Goal: Information Seeking & Learning: Learn about a topic

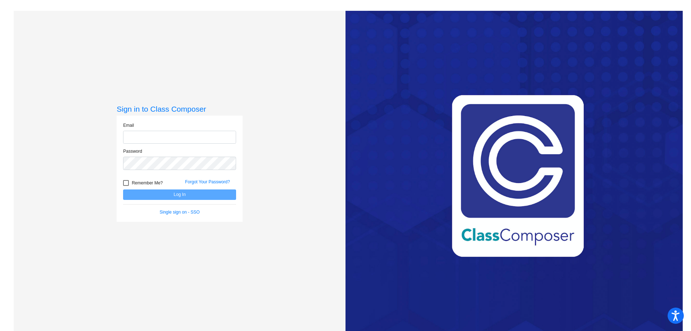
type input "[EMAIL_ADDRESS][DOMAIN_NAME]"
click at [178, 190] on button "Log In" at bounding box center [179, 194] width 113 height 10
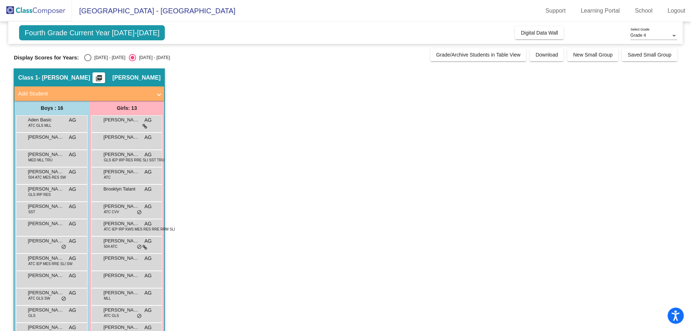
click at [88, 58] on div "Select an option" at bounding box center [87, 57] width 7 height 7
click at [88, 61] on input "[DATE] - [DATE]" at bounding box center [87, 61] width 0 height 0
radio input "true"
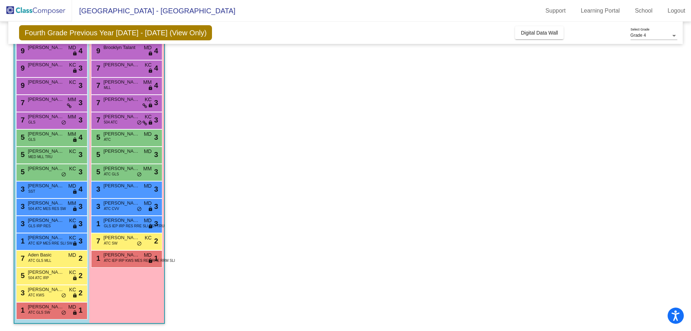
scroll to position [36, 0]
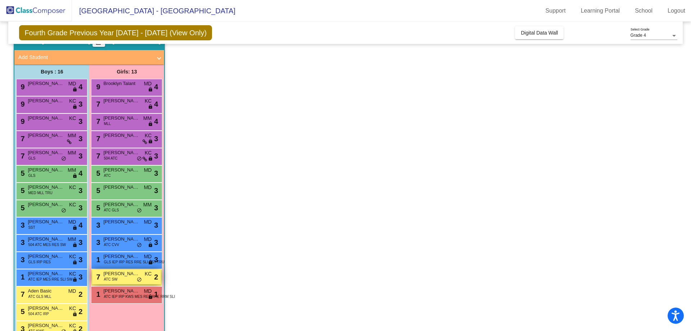
click at [125, 276] on span "[PERSON_NAME]" at bounding box center [121, 273] width 36 height 7
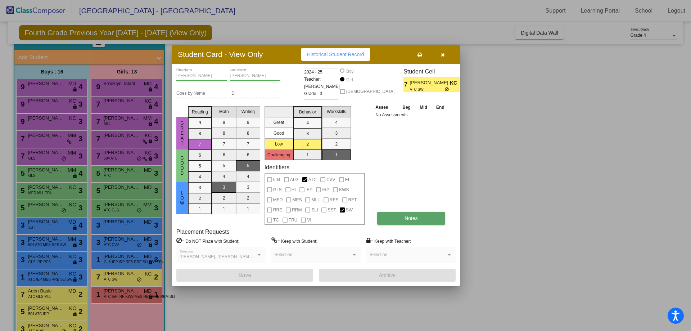
click at [404, 218] on span "Notes" at bounding box center [410, 218] width 13 height 6
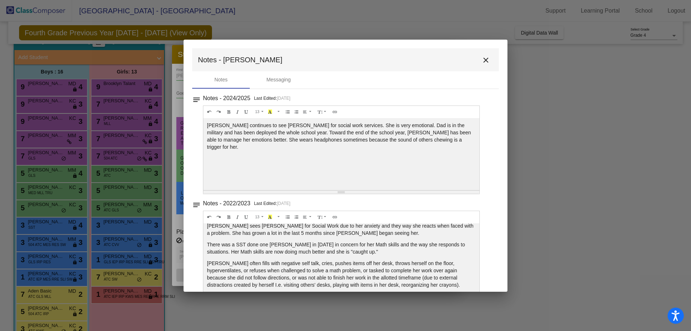
scroll to position [0, 0]
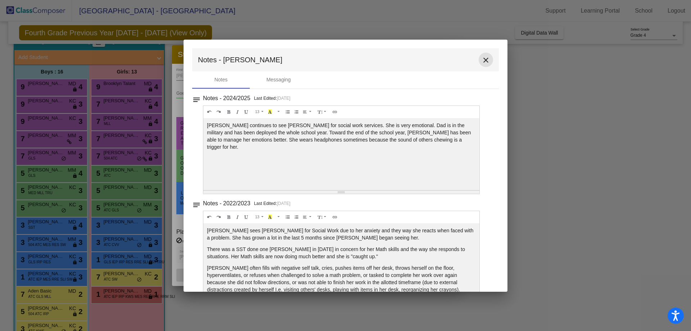
drag, startPoint x: 482, startPoint y: 60, endPoint x: 491, endPoint y: 83, distance: 24.9
click at [482, 60] on mat-icon "close" at bounding box center [485, 60] width 9 height 9
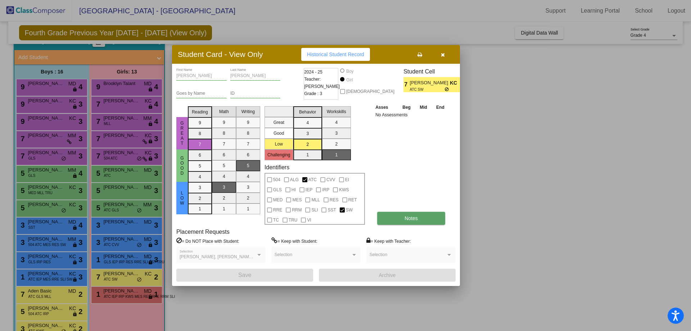
click at [401, 214] on button "Notes" at bounding box center [411, 218] width 68 height 13
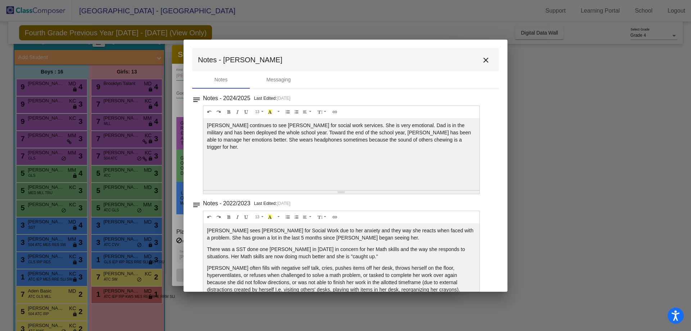
click at [482, 61] on mat-icon "close" at bounding box center [485, 60] width 9 height 9
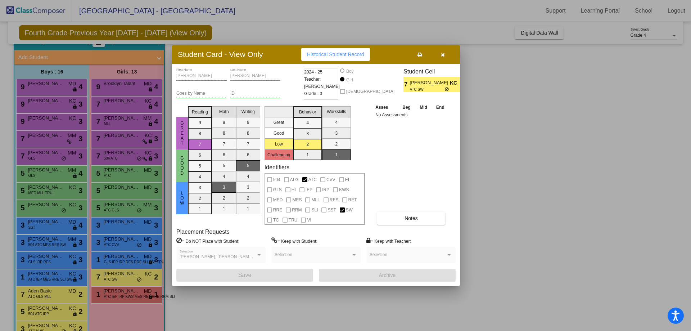
click at [55, 86] on div at bounding box center [345, 165] width 691 height 331
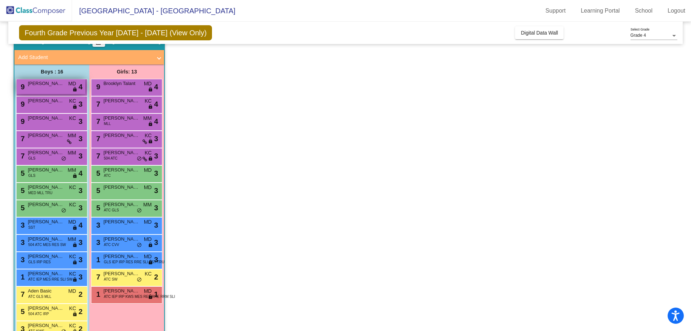
click at [52, 83] on span "[PERSON_NAME]" at bounding box center [46, 83] width 36 height 7
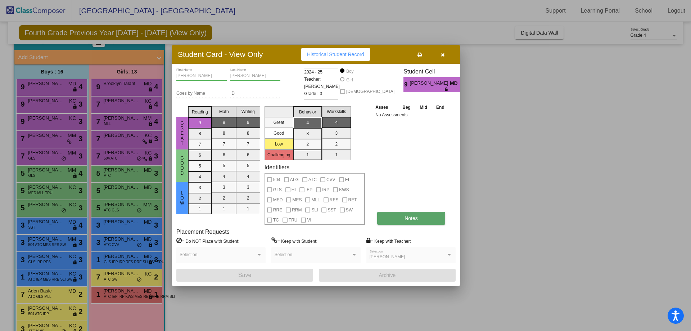
click at [410, 214] on button "Notes" at bounding box center [411, 218] width 68 height 13
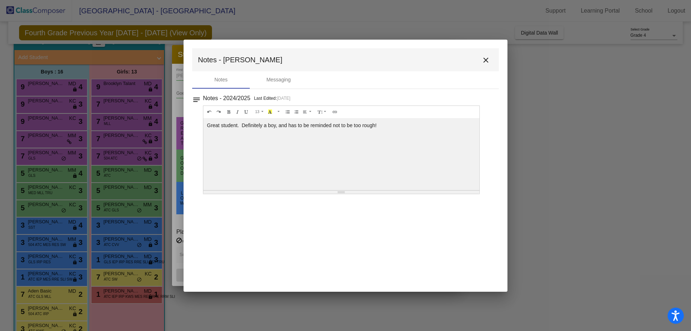
click at [483, 58] on mat-icon "close" at bounding box center [485, 60] width 9 height 9
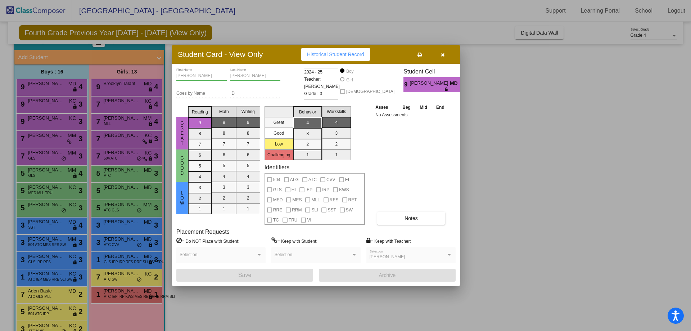
click at [50, 108] on div at bounding box center [345, 165] width 691 height 331
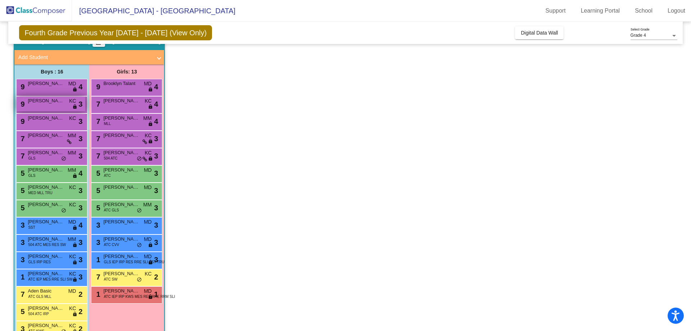
click at [49, 104] on span "[PERSON_NAME]" at bounding box center [46, 100] width 36 height 7
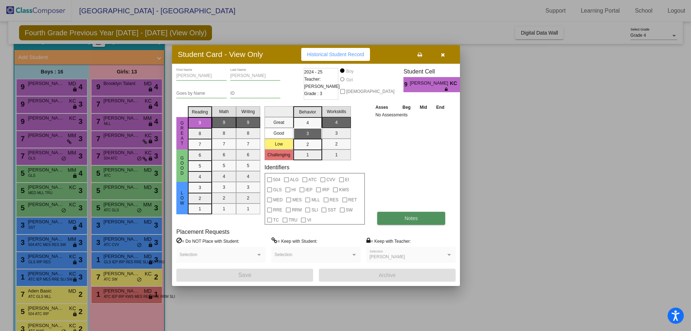
click at [404, 218] on button "Notes" at bounding box center [411, 218] width 68 height 13
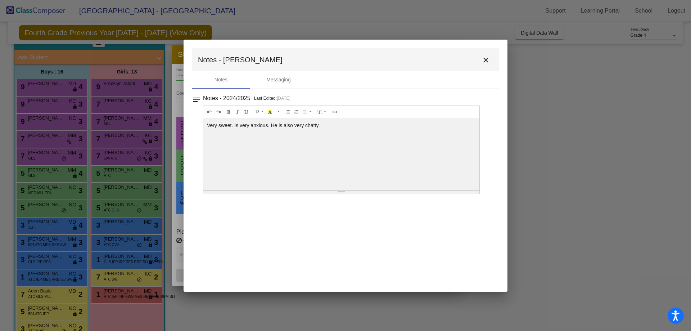
click at [486, 57] on mat-icon "close" at bounding box center [485, 60] width 9 height 9
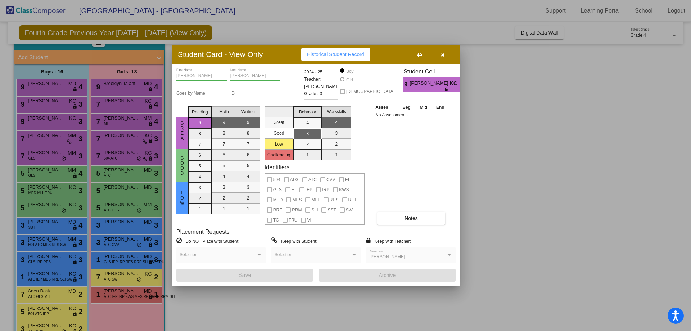
click at [40, 121] on div at bounding box center [345, 165] width 691 height 331
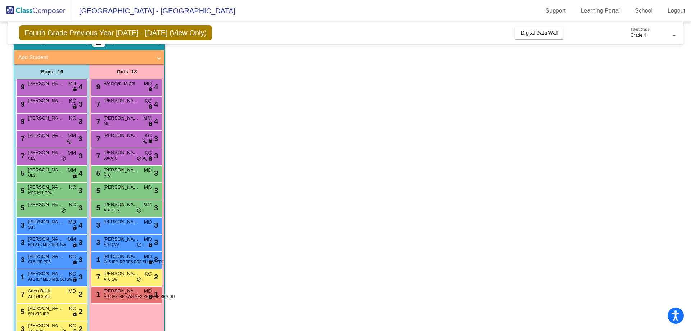
click at [40, 121] on span "[PERSON_NAME]" at bounding box center [46, 117] width 36 height 7
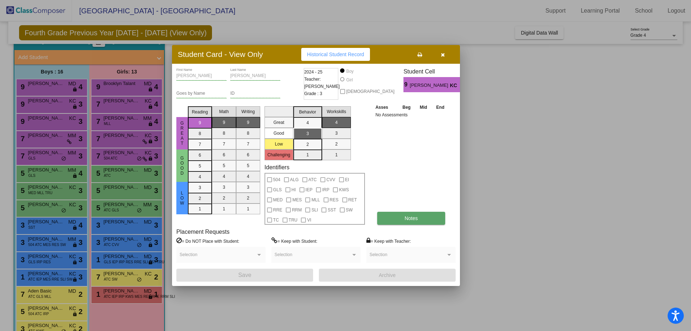
click at [409, 218] on span "Notes" at bounding box center [410, 218] width 13 height 6
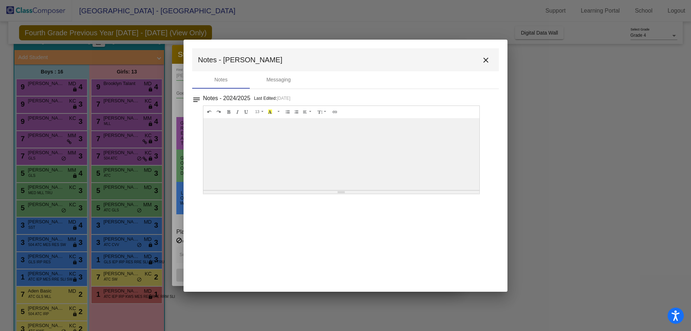
click at [486, 59] on mat-icon "close" at bounding box center [485, 60] width 9 height 9
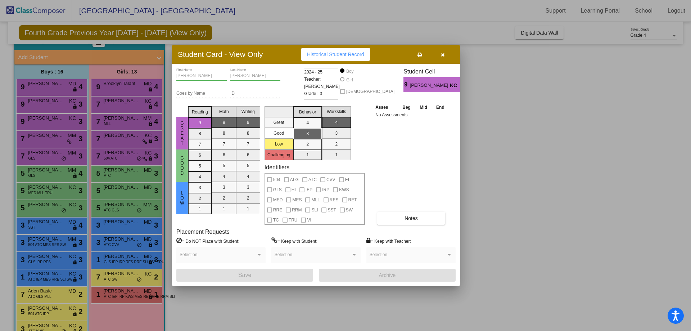
click at [58, 120] on div at bounding box center [345, 165] width 691 height 331
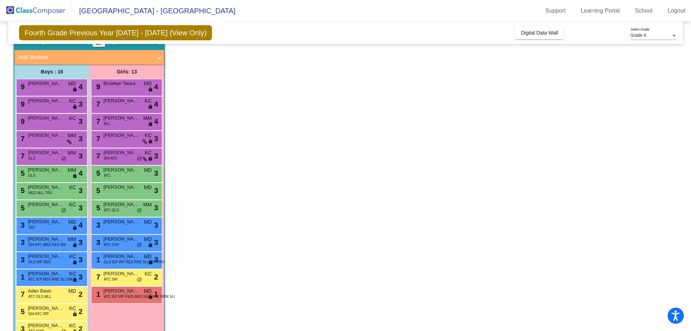
click at [58, 120] on span "[PERSON_NAME]" at bounding box center [46, 117] width 36 height 7
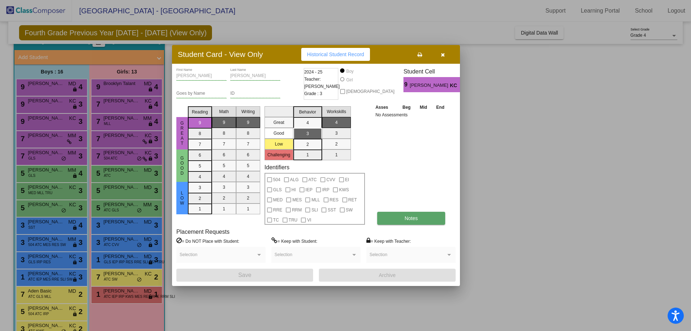
click at [399, 215] on button "Notes" at bounding box center [411, 218] width 68 height 13
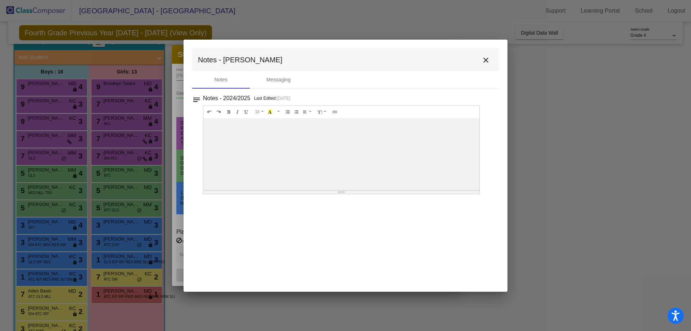
click at [484, 59] on mat-icon "close" at bounding box center [485, 60] width 9 height 9
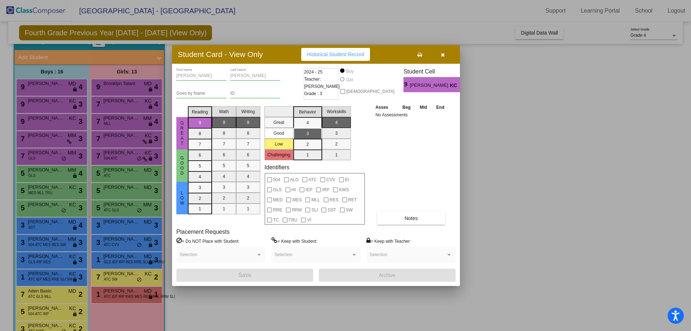
click at [39, 141] on div at bounding box center [345, 165] width 691 height 331
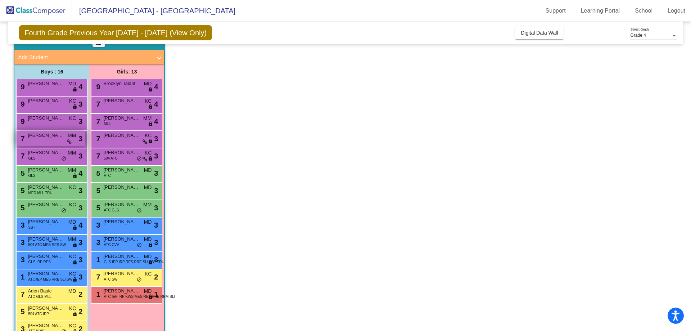
click at [39, 140] on div "7 [PERSON_NAME] MM lock do_not_disturb_alt 3" at bounding box center [51, 138] width 69 height 15
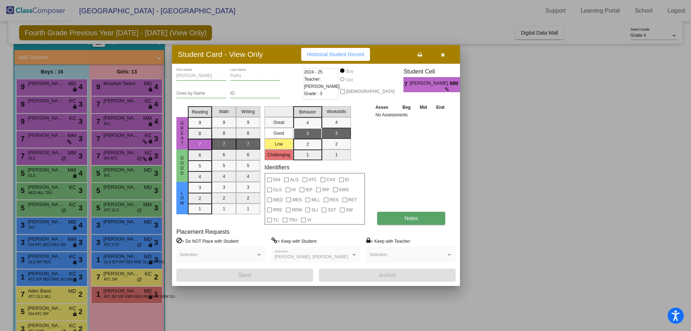
click at [417, 220] on span "Notes" at bounding box center [410, 218] width 13 height 6
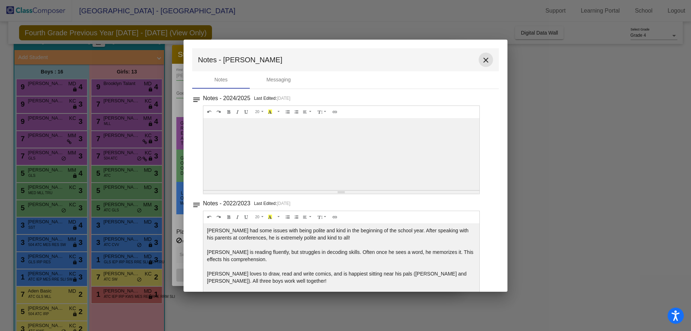
click at [481, 60] on mat-icon "close" at bounding box center [485, 60] width 9 height 9
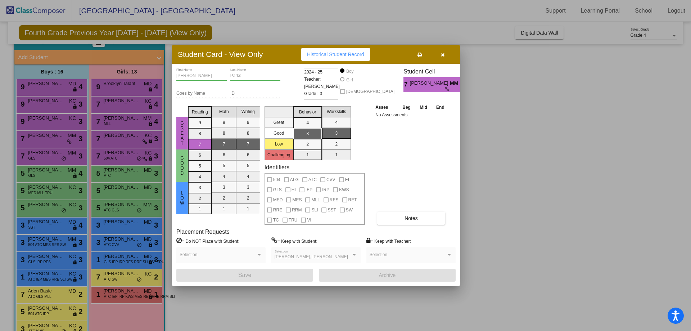
click at [440, 55] on button "button" at bounding box center [442, 54] width 23 height 13
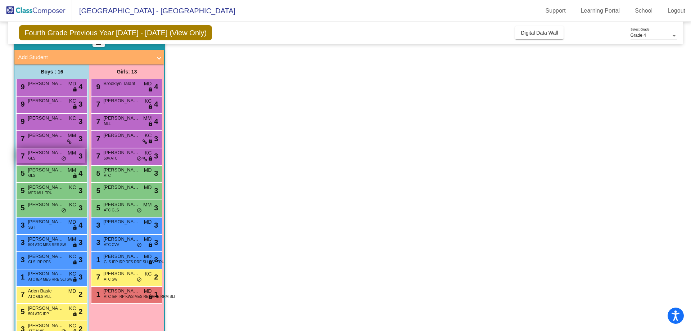
click at [34, 157] on span "GLS" at bounding box center [31, 157] width 7 height 5
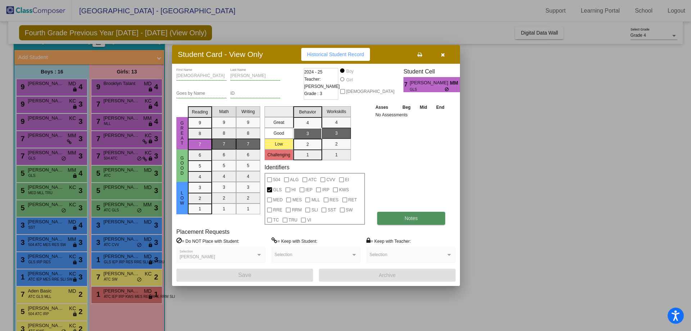
click at [402, 219] on button "Notes" at bounding box center [411, 218] width 68 height 13
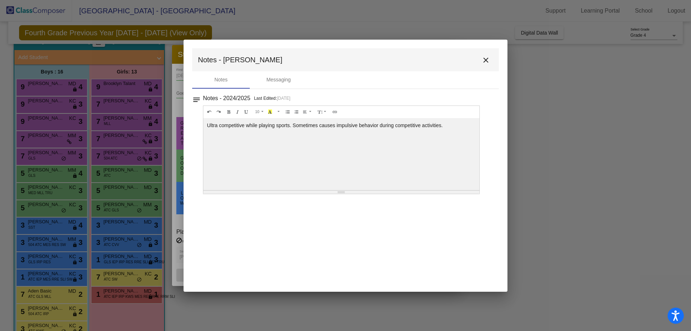
click at [486, 60] on mat-icon "close" at bounding box center [485, 60] width 9 height 9
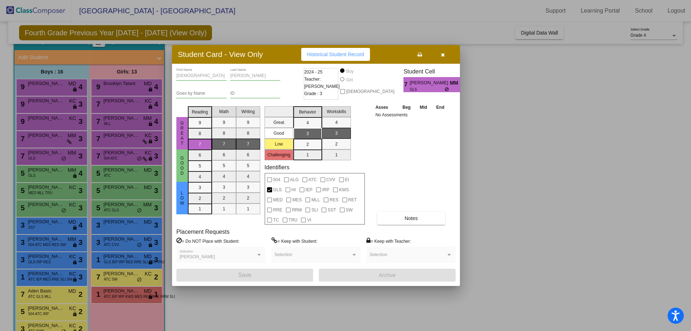
click at [53, 172] on div at bounding box center [345, 165] width 691 height 331
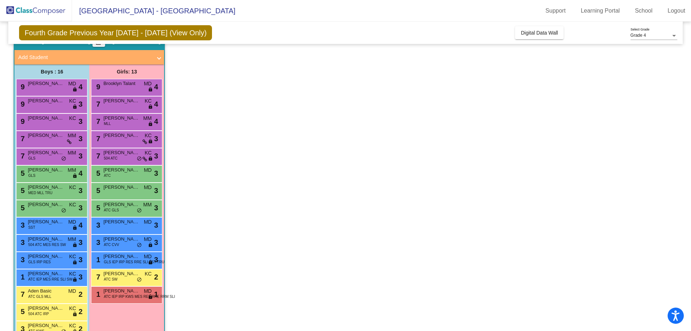
click at [53, 172] on span "[PERSON_NAME]" at bounding box center [46, 169] width 36 height 7
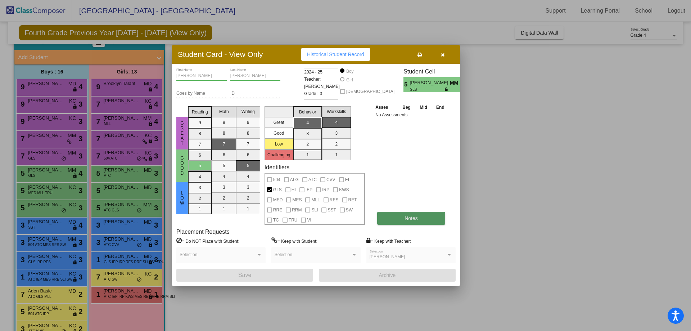
click at [408, 217] on span "Notes" at bounding box center [410, 218] width 13 height 6
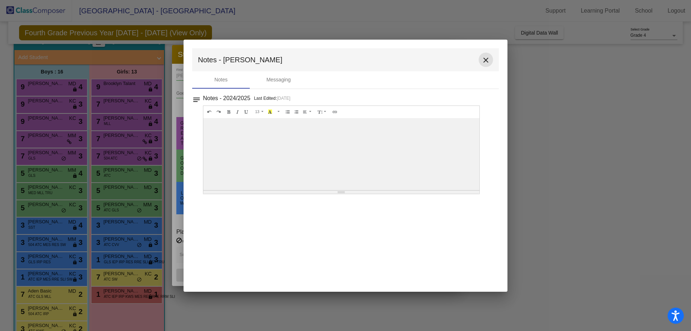
click at [486, 59] on mat-icon "close" at bounding box center [485, 60] width 9 height 9
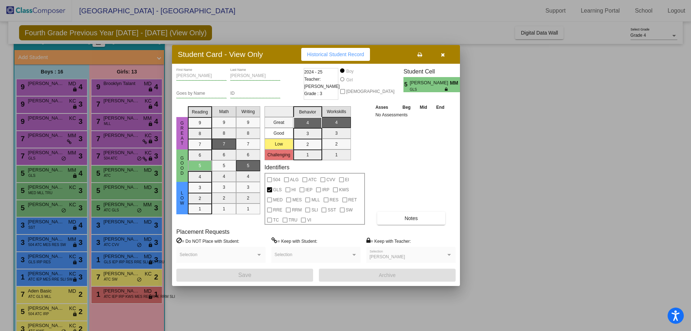
click at [29, 192] on div at bounding box center [345, 165] width 691 height 331
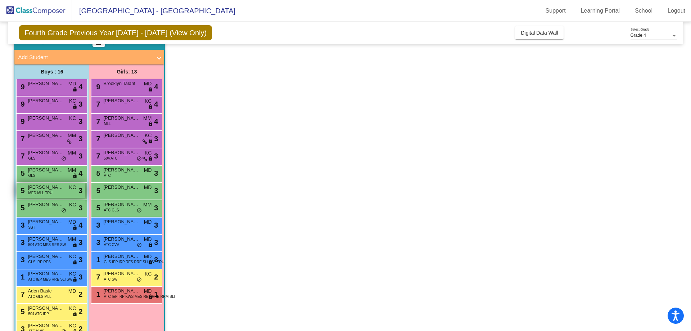
click at [44, 191] on span "MED MLL TRU" at bounding box center [40, 192] width 24 height 5
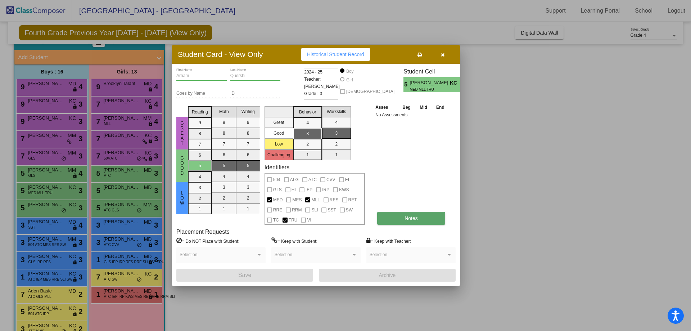
click at [403, 216] on button "Notes" at bounding box center [411, 218] width 68 height 13
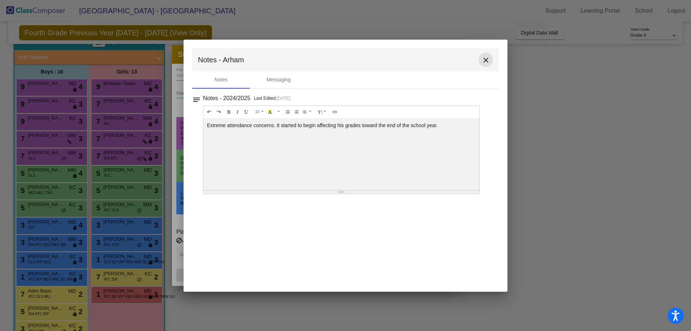
drag, startPoint x: 486, startPoint y: 60, endPoint x: 294, endPoint y: 190, distance: 231.3
click at [485, 60] on mat-icon "close" at bounding box center [485, 60] width 9 height 9
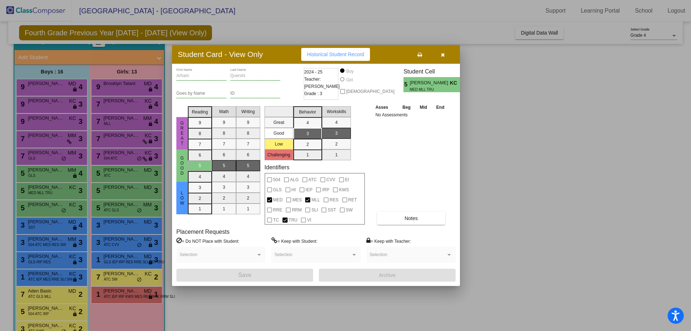
click at [43, 213] on div at bounding box center [345, 165] width 691 height 331
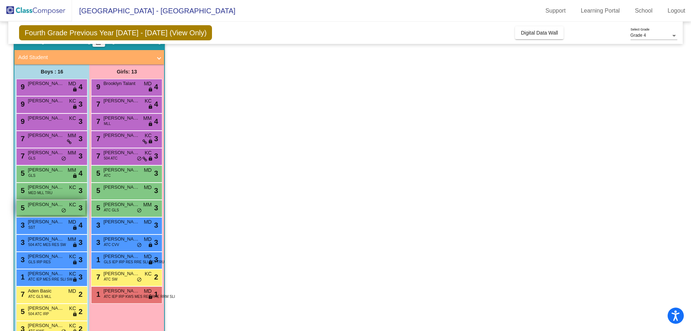
click at [49, 209] on div "5 [PERSON_NAME] KC lock do_not_disturb_alt 3" at bounding box center [51, 207] width 69 height 15
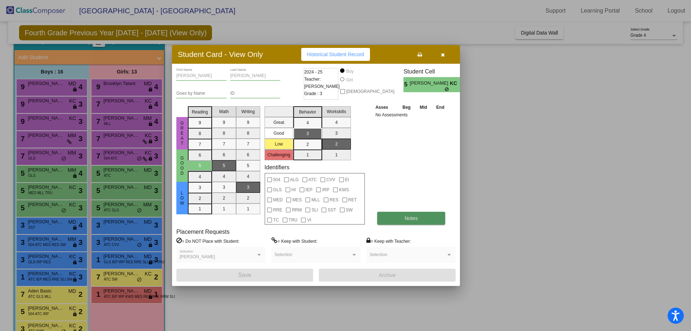
click at [407, 216] on span "Notes" at bounding box center [410, 218] width 13 height 6
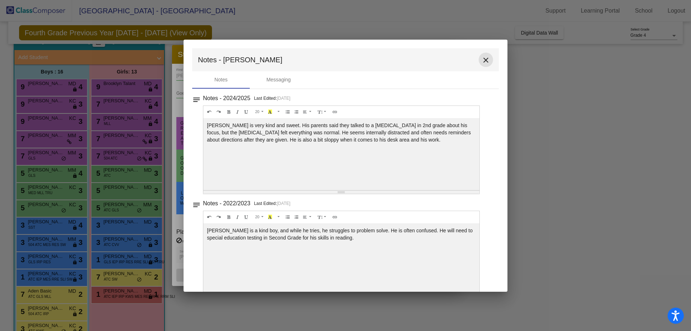
click at [481, 58] on mat-icon "close" at bounding box center [485, 60] width 9 height 9
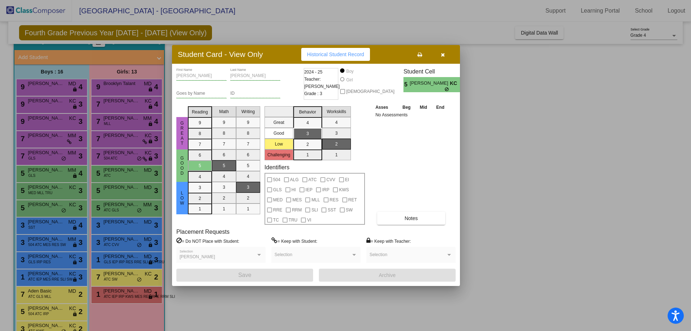
click at [52, 206] on div at bounding box center [345, 165] width 691 height 331
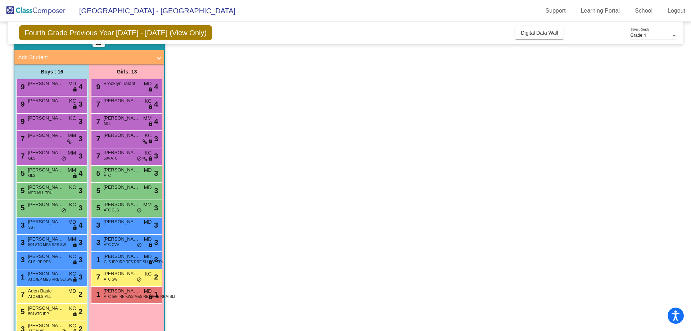
click at [52, 206] on span "[PERSON_NAME]" at bounding box center [46, 204] width 36 height 7
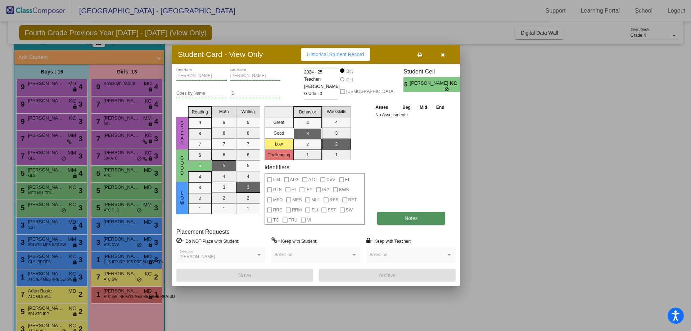
click at [390, 217] on button "Notes" at bounding box center [411, 218] width 68 height 13
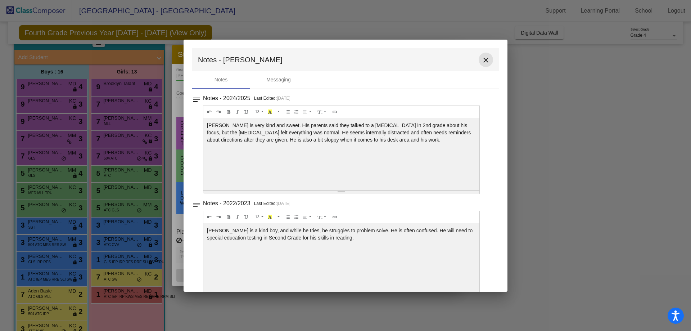
click at [483, 59] on mat-icon "close" at bounding box center [485, 60] width 9 height 9
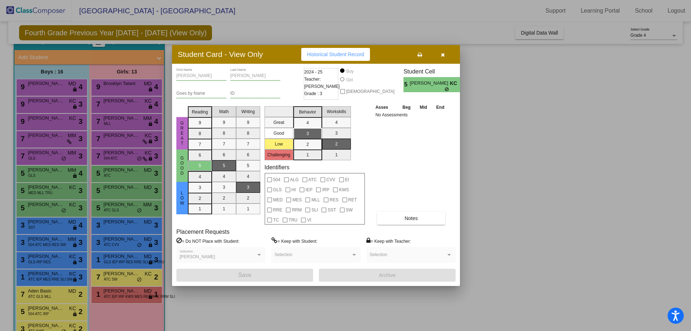
click at [51, 224] on div at bounding box center [345, 165] width 691 height 331
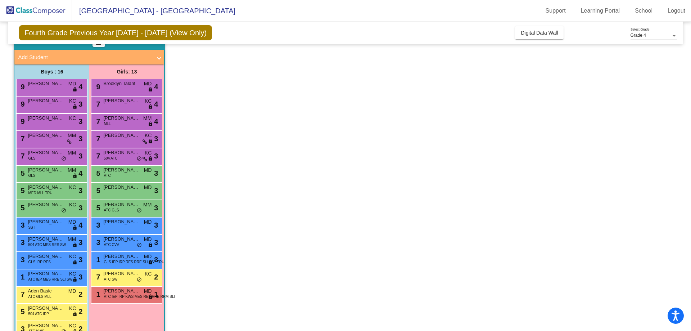
click at [51, 224] on span "[PERSON_NAME]" at bounding box center [46, 221] width 36 height 7
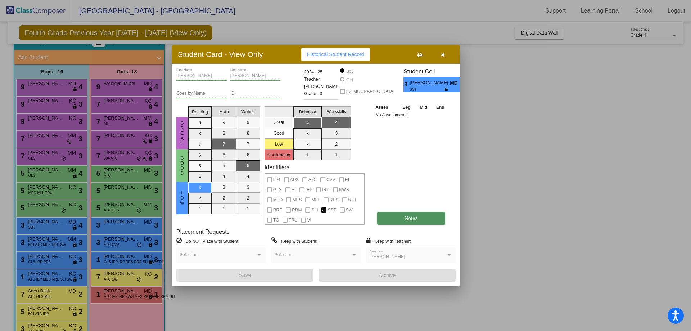
click at [423, 218] on button "Notes" at bounding box center [411, 218] width 68 height 13
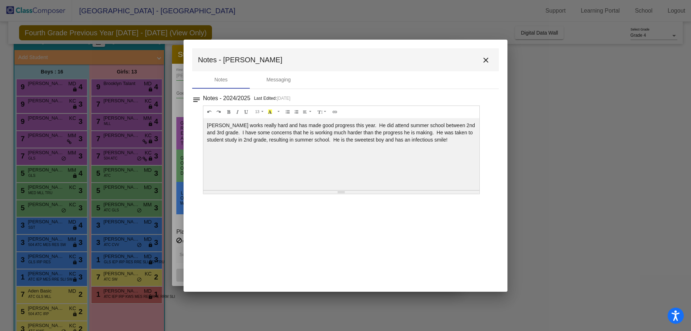
click at [486, 59] on mat-icon "close" at bounding box center [485, 60] width 9 height 9
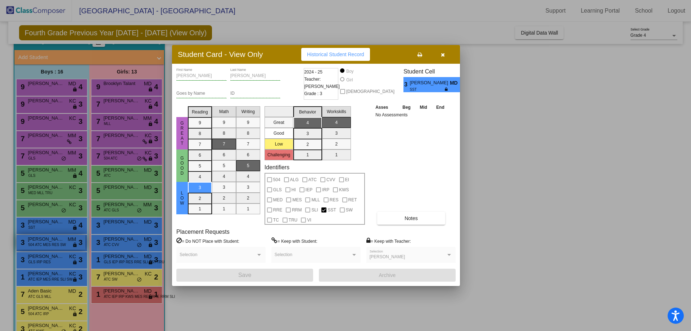
drag, startPoint x: 48, startPoint y: 242, endPoint x: 64, endPoint y: 246, distance: 16.0
click at [48, 242] on div at bounding box center [345, 165] width 691 height 331
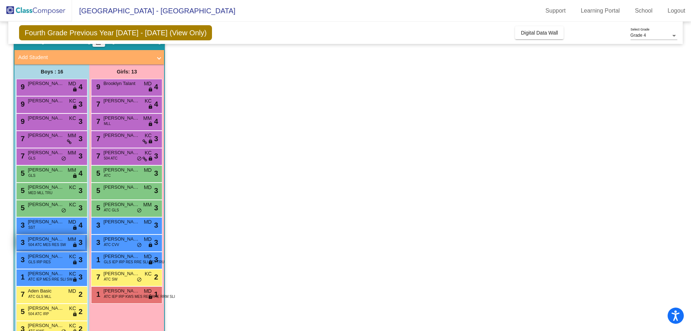
click at [63, 245] on span "504 ATC MES RES SW" at bounding box center [47, 244] width 38 height 5
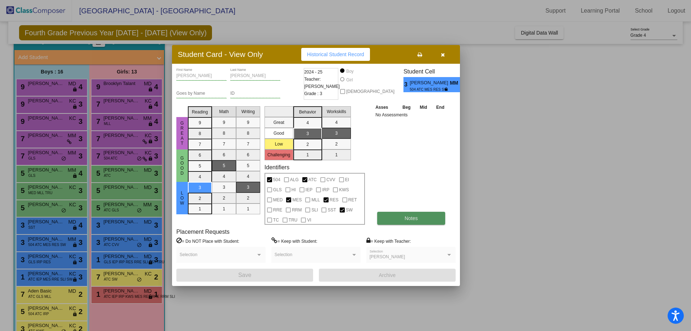
click at [403, 218] on button "Notes" at bounding box center [411, 218] width 68 height 13
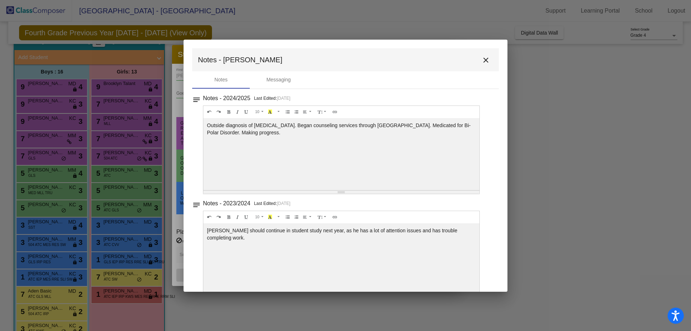
click at [481, 61] on mat-icon "close" at bounding box center [485, 60] width 9 height 9
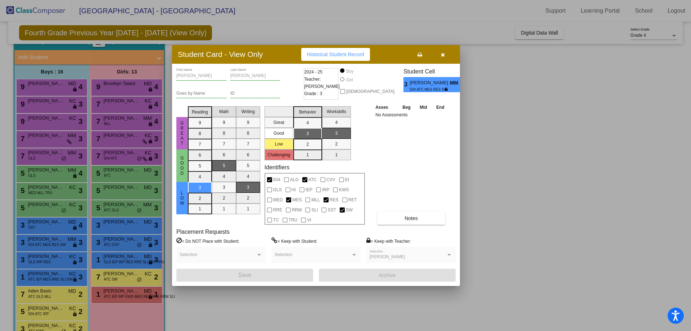
click at [36, 259] on div at bounding box center [345, 165] width 691 height 331
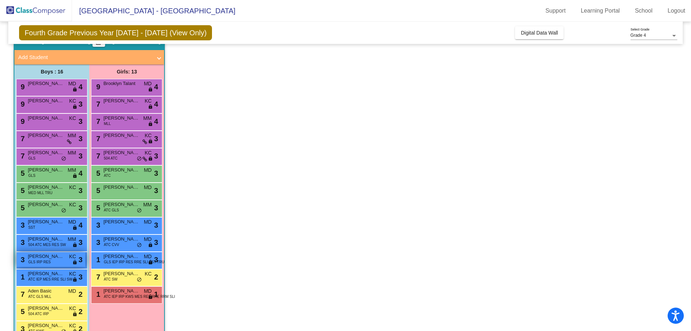
click at [36, 259] on span "[PERSON_NAME]" at bounding box center [46, 256] width 36 height 7
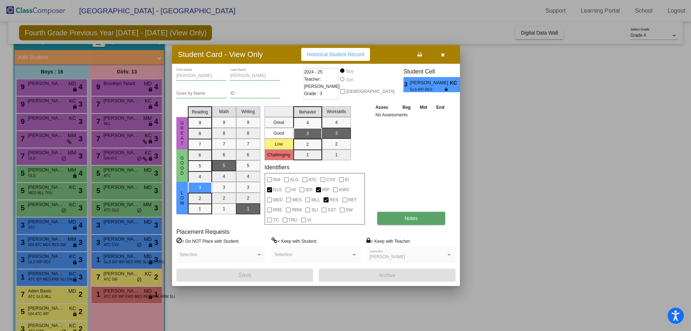
click at [405, 216] on span "Notes" at bounding box center [410, 218] width 13 height 6
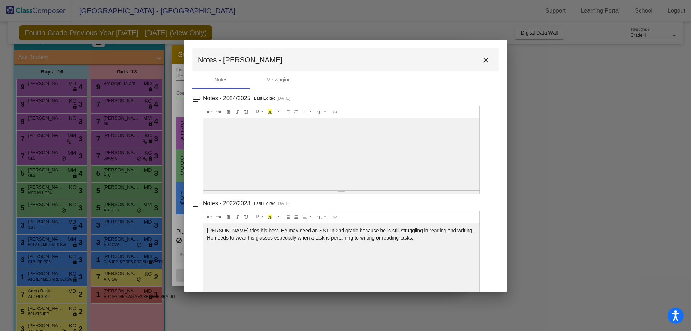
click at [482, 56] on mat-icon "close" at bounding box center [485, 60] width 9 height 9
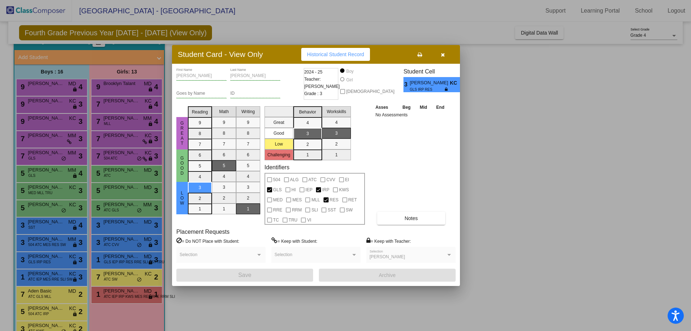
click at [42, 274] on div at bounding box center [345, 165] width 691 height 331
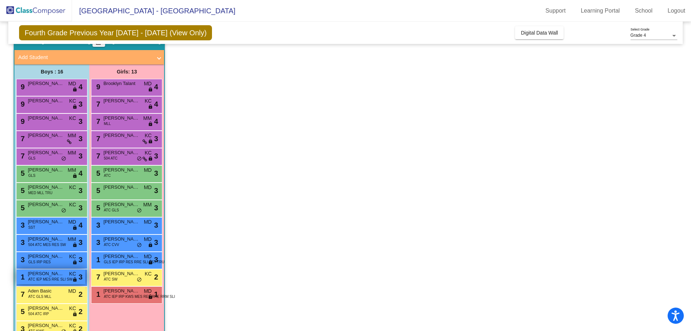
click at [44, 275] on span "[PERSON_NAME]" at bounding box center [46, 273] width 36 height 7
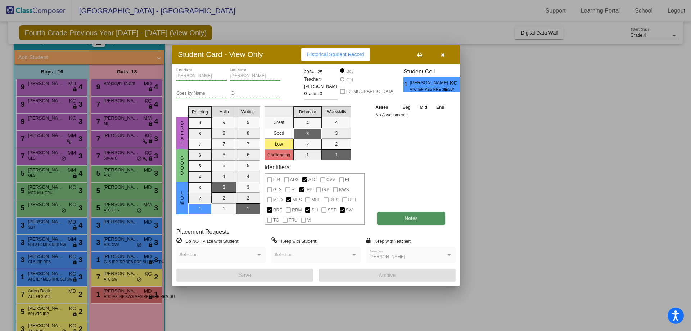
click at [405, 217] on span "Notes" at bounding box center [410, 218] width 13 height 6
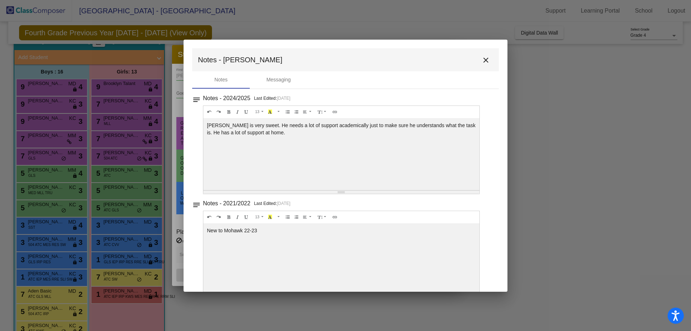
click at [482, 60] on mat-icon "close" at bounding box center [485, 60] width 9 height 9
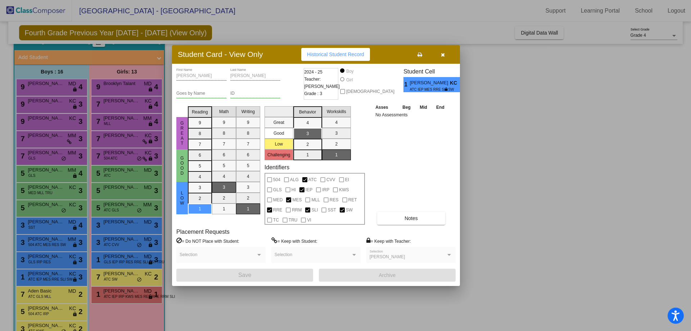
click at [44, 292] on div at bounding box center [345, 165] width 691 height 331
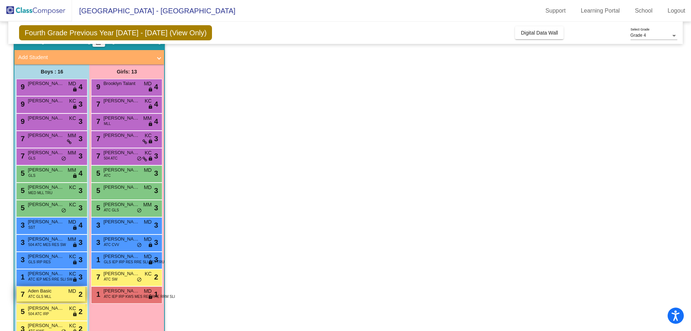
click at [44, 294] on span "ATC GLS MLL" at bounding box center [39, 296] width 23 height 5
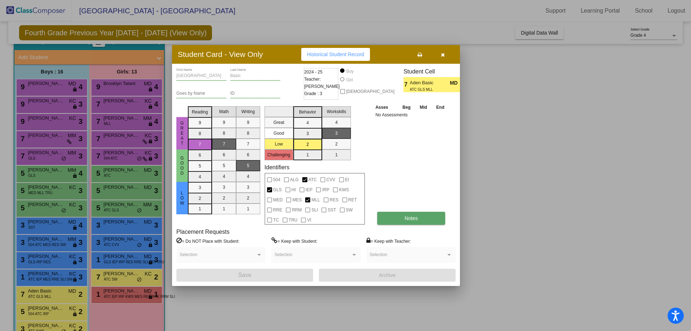
click at [406, 217] on span "Notes" at bounding box center [410, 218] width 13 height 6
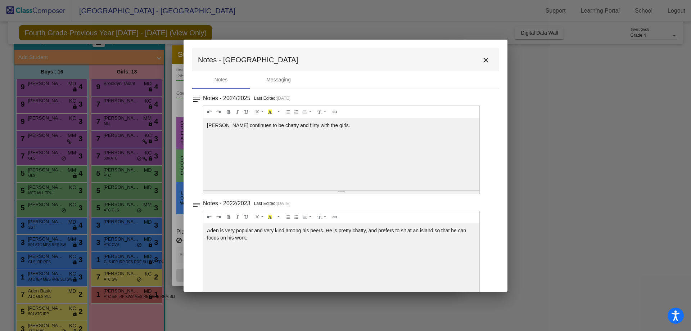
click at [482, 59] on mat-icon "close" at bounding box center [485, 60] width 9 height 9
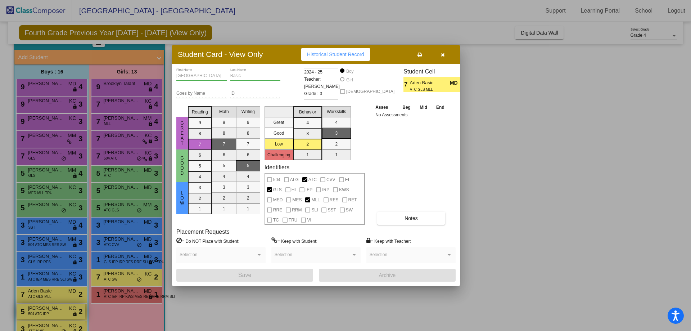
click at [37, 313] on div at bounding box center [345, 165] width 691 height 331
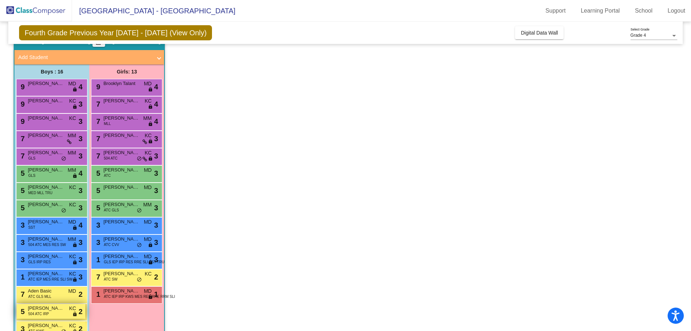
click at [40, 312] on span "504 ATC IRP" at bounding box center [38, 313] width 21 height 5
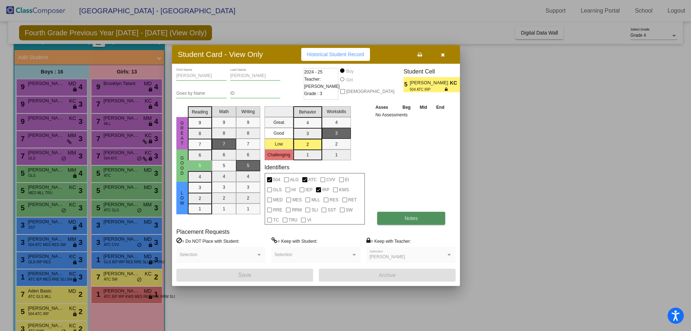
click at [412, 212] on button "Notes" at bounding box center [411, 218] width 68 height 13
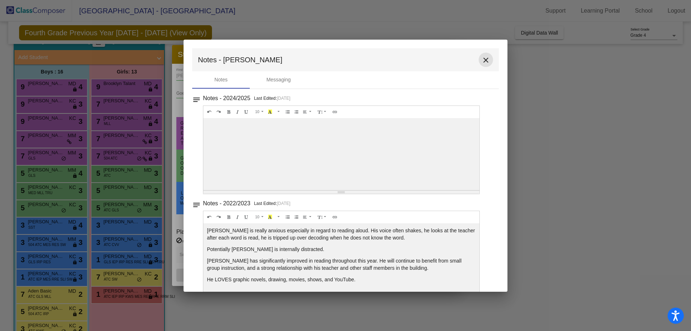
click at [482, 60] on mat-icon "close" at bounding box center [485, 60] width 9 height 9
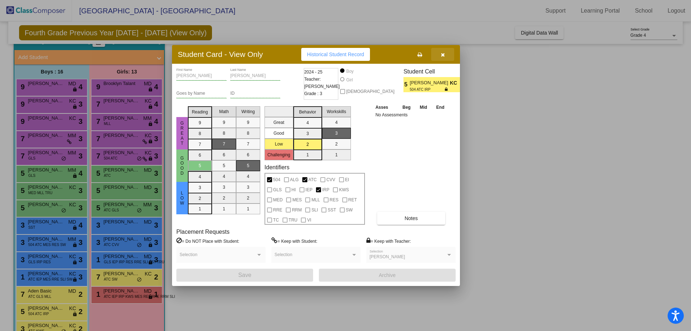
click at [441, 54] on icon "button" at bounding box center [443, 54] width 4 height 5
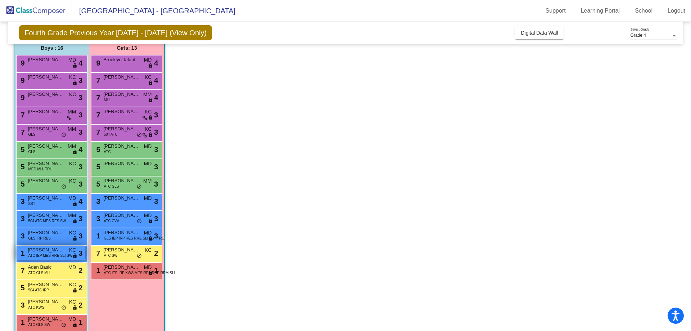
scroll to position [72, 0]
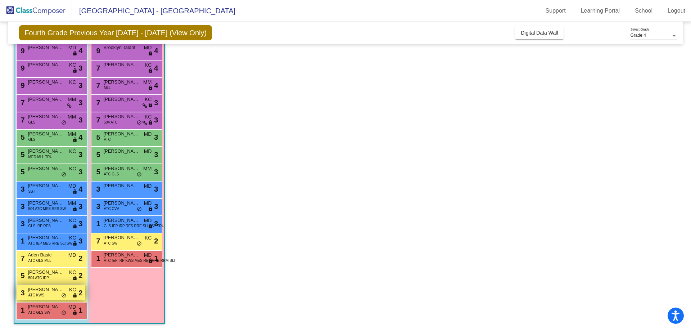
click at [48, 295] on div "3 [PERSON_NAME] ATC KWS KC lock do_not_disturb_alt 2" at bounding box center [51, 292] width 69 height 15
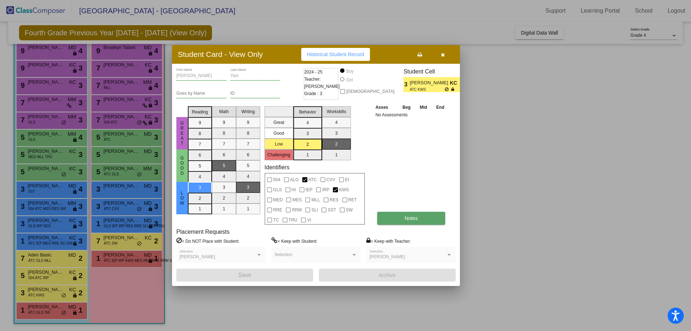
click at [414, 216] on span "Notes" at bounding box center [410, 218] width 13 height 6
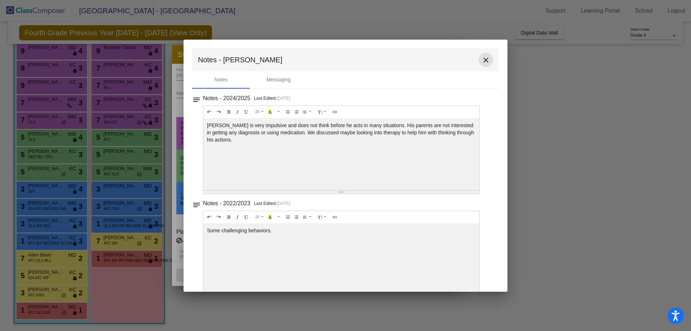
click at [483, 59] on mat-icon "close" at bounding box center [485, 60] width 9 height 9
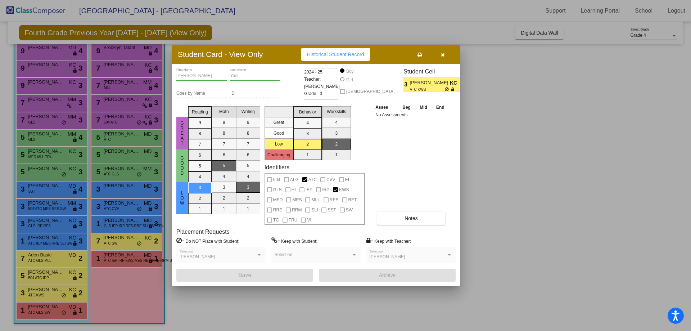
click at [46, 304] on div at bounding box center [345, 165] width 691 height 331
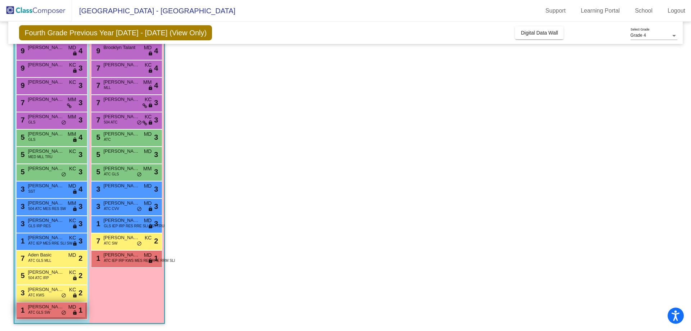
click at [47, 310] on span "ATC GLS SW" at bounding box center [39, 311] width 22 height 5
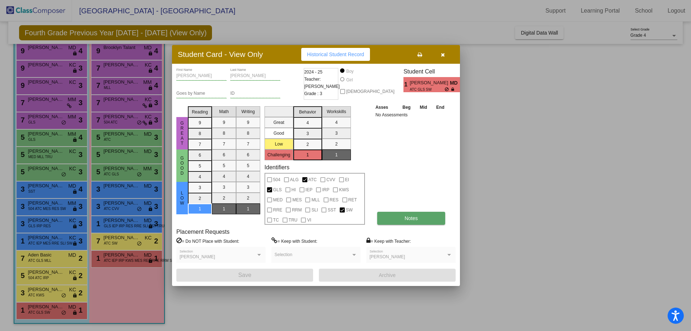
click at [416, 216] on span "Notes" at bounding box center [410, 218] width 13 height 6
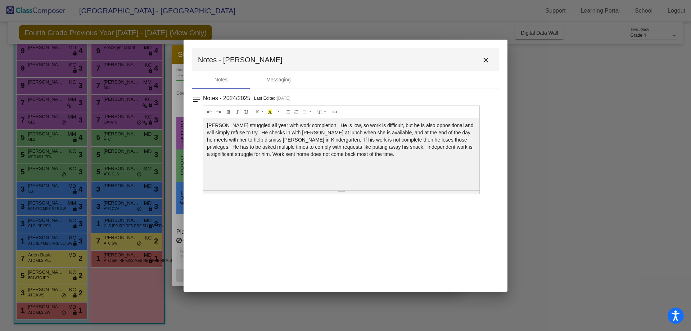
click at [488, 58] on mat-icon "close" at bounding box center [485, 60] width 9 height 9
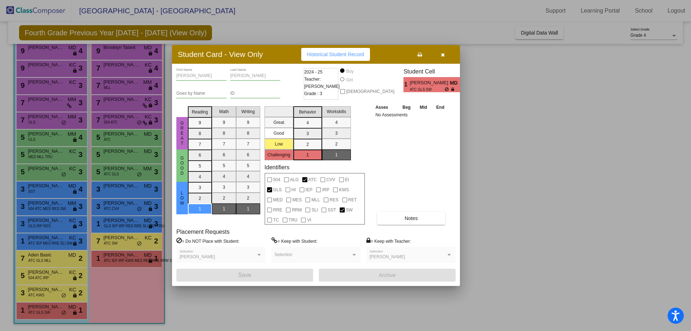
click at [442, 52] on span "button" at bounding box center [443, 54] width 4 height 6
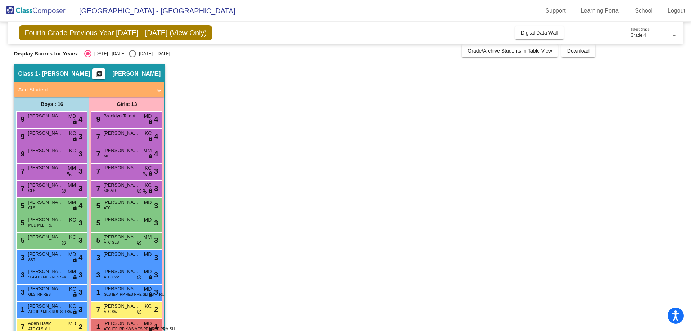
scroll to position [0, 0]
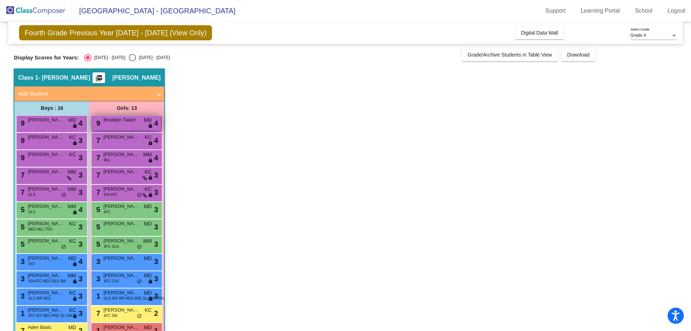
click at [119, 120] on span "Brooklyn Talant" at bounding box center [121, 119] width 36 height 7
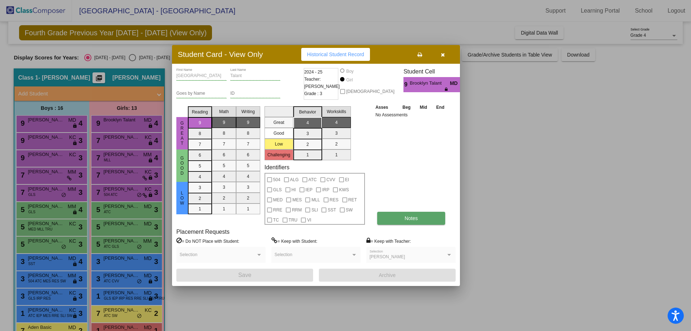
click at [412, 218] on span "Notes" at bounding box center [410, 218] width 13 height 6
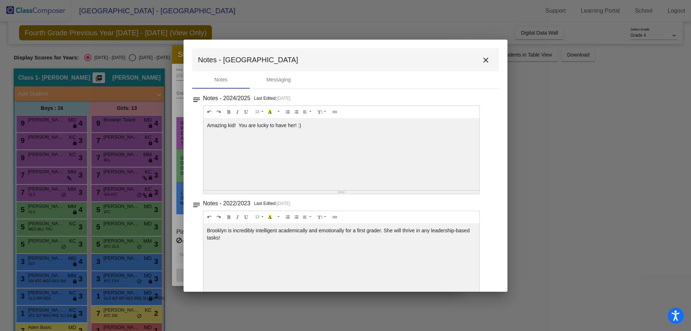
click at [481, 59] on mat-icon "close" at bounding box center [485, 60] width 9 height 9
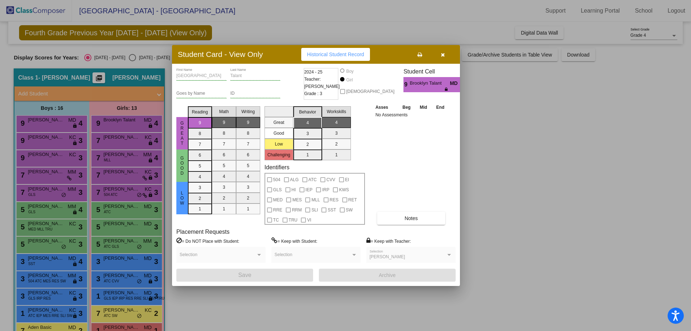
click at [123, 142] on div at bounding box center [345, 165] width 691 height 331
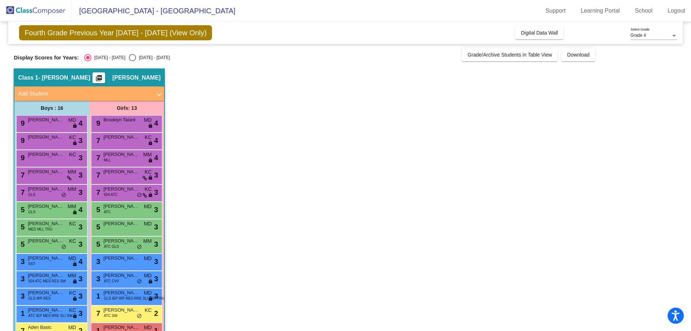
click at [123, 142] on div "7 [PERSON_NAME] KC lock do_not_disturb_alt 4" at bounding box center [126, 140] width 69 height 15
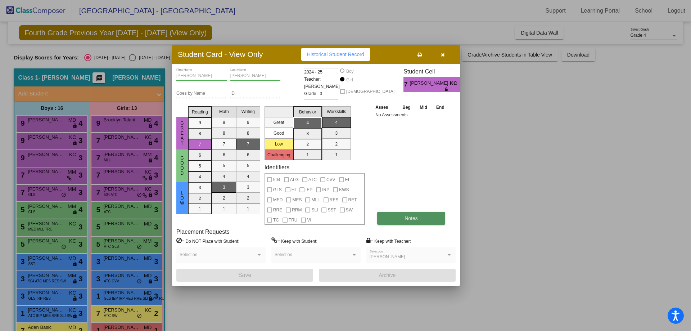
click at [412, 214] on button "Notes" at bounding box center [411, 218] width 68 height 13
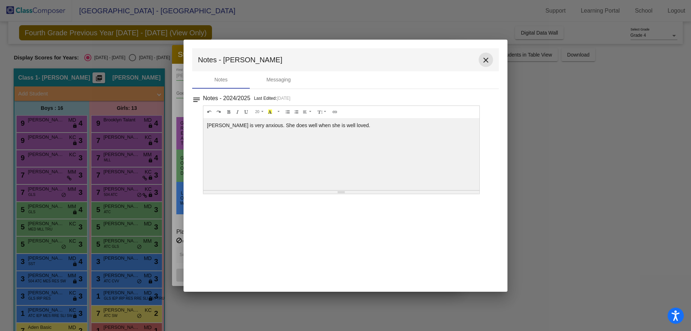
click at [484, 59] on mat-icon "close" at bounding box center [485, 60] width 9 height 9
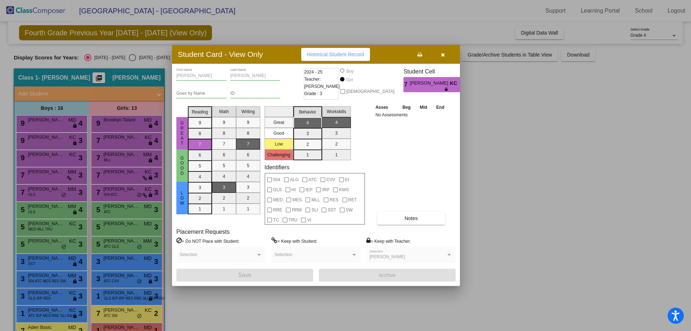
click at [115, 156] on div at bounding box center [345, 165] width 691 height 331
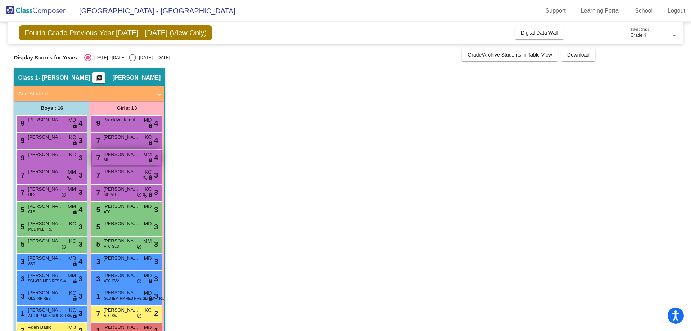
click at [115, 156] on span "[PERSON_NAME]" at bounding box center [121, 154] width 36 height 7
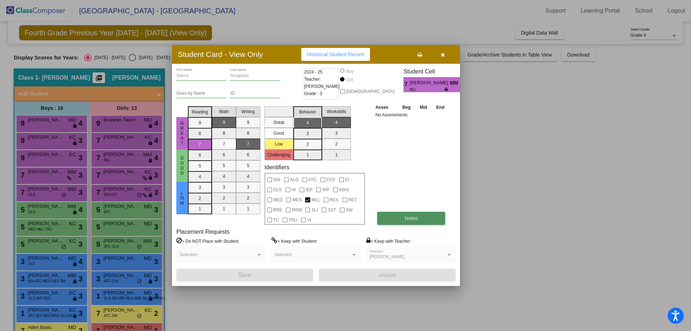
click at [400, 218] on button "Notes" at bounding box center [411, 218] width 68 height 13
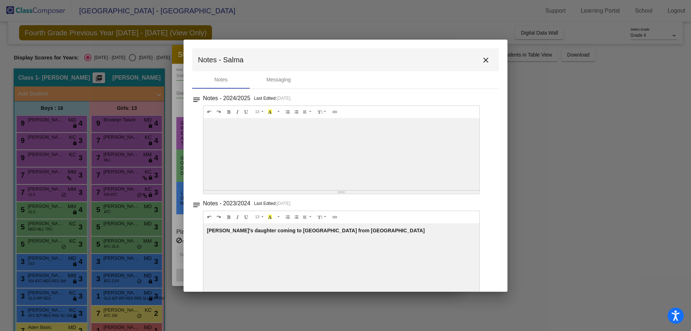
click at [121, 177] on div at bounding box center [345, 165] width 691 height 331
click at [121, 176] on div at bounding box center [345, 165] width 691 height 331
click at [483, 60] on mat-icon "close" at bounding box center [485, 60] width 9 height 9
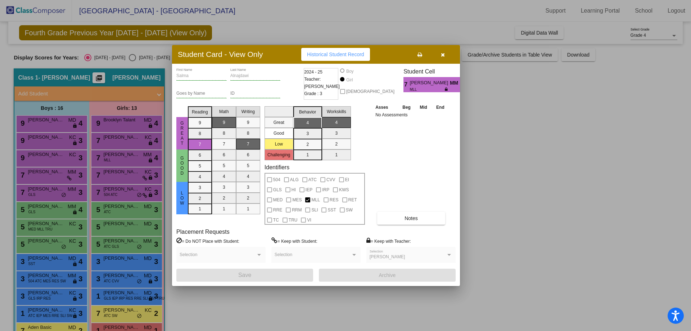
click at [127, 172] on div at bounding box center [345, 165] width 691 height 331
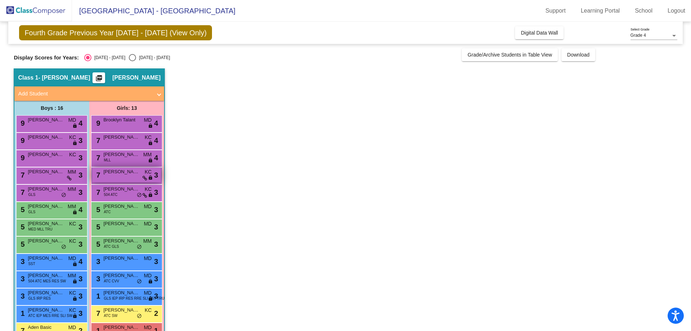
click at [118, 175] on span "[PERSON_NAME]" at bounding box center [121, 171] width 36 height 7
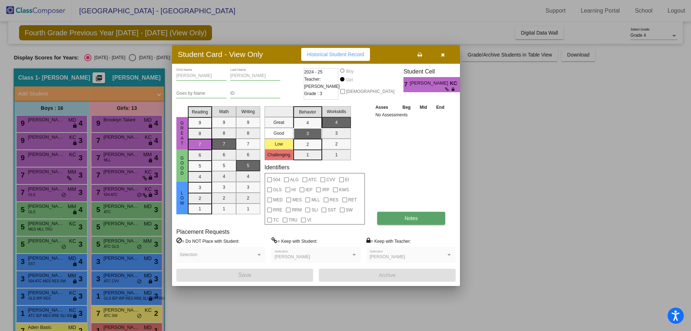
click at [409, 221] on button "Notes" at bounding box center [411, 218] width 68 height 13
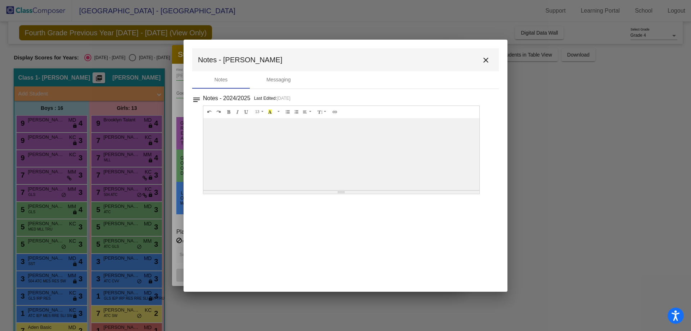
click at [106, 194] on div at bounding box center [345, 165] width 691 height 331
click at [483, 58] on mat-icon "close" at bounding box center [485, 60] width 9 height 9
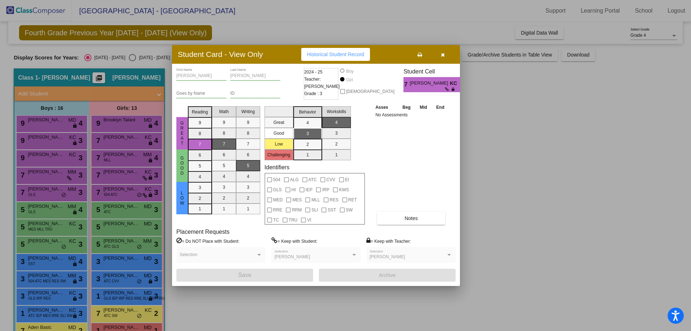
click at [101, 192] on div at bounding box center [345, 165] width 691 height 331
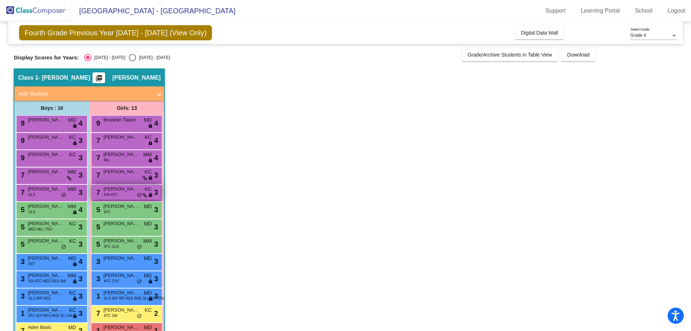
click at [119, 191] on span "[PERSON_NAME]" at bounding box center [121, 188] width 36 height 7
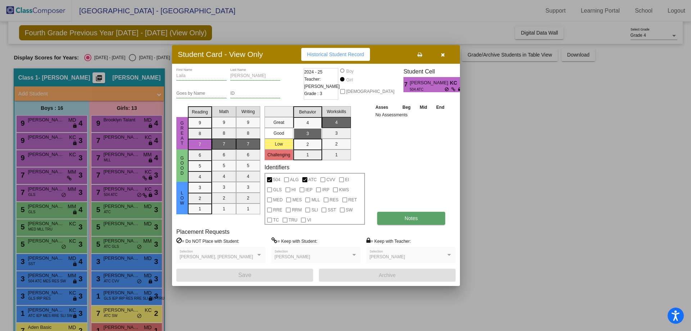
click at [408, 217] on span "Notes" at bounding box center [410, 218] width 13 height 6
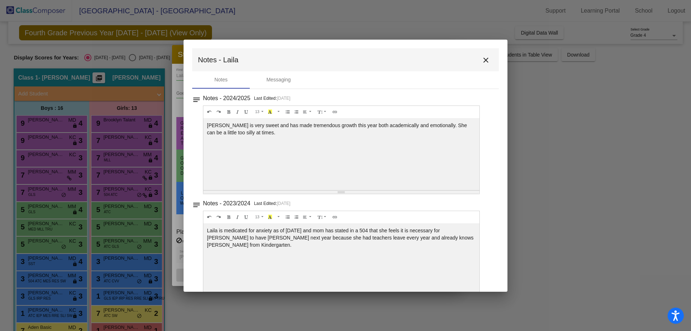
click at [481, 59] on mat-icon "close" at bounding box center [485, 60] width 9 height 9
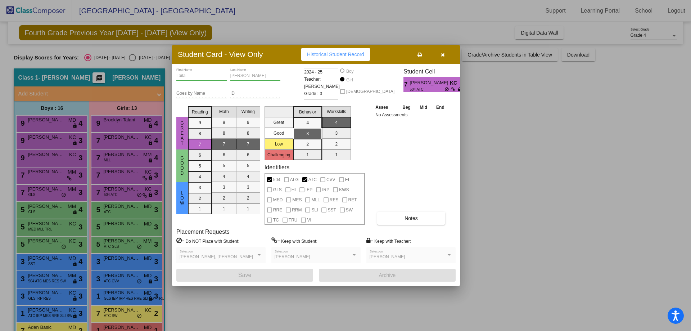
click at [114, 203] on div at bounding box center [345, 165] width 691 height 331
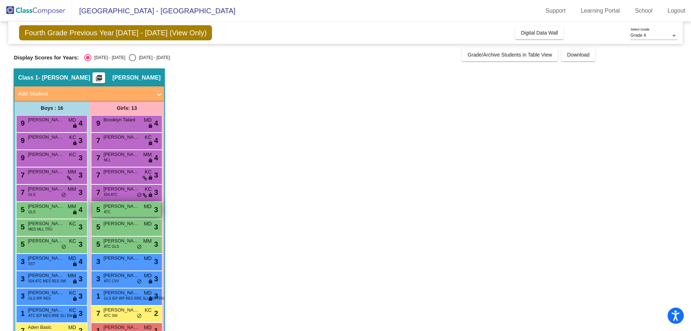
click at [117, 209] on span "[PERSON_NAME]" at bounding box center [121, 206] width 36 height 7
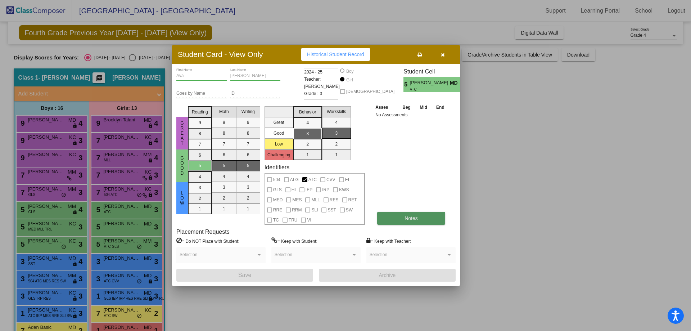
click at [410, 217] on span "Notes" at bounding box center [410, 218] width 13 height 6
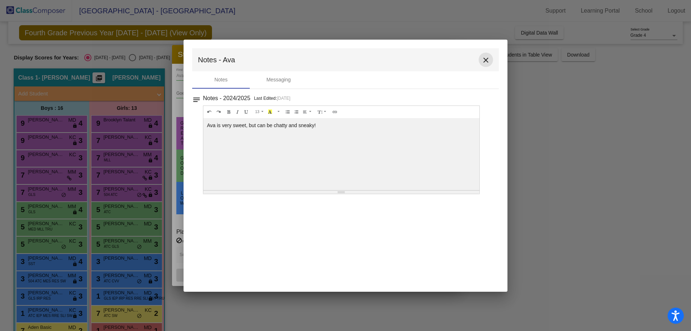
click at [485, 59] on mat-icon "close" at bounding box center [485, 60] width 9 height 9
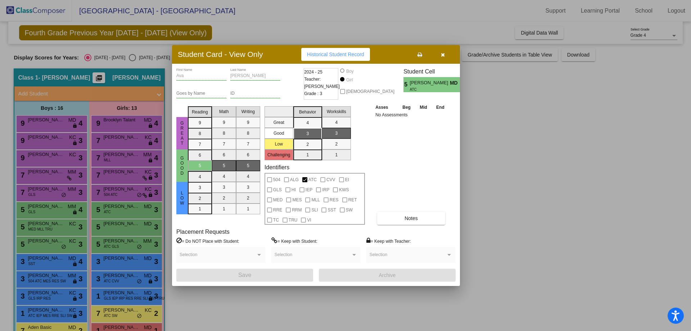
click at [113, 225] on div at bounding box center [345, 165] width 691 height 331
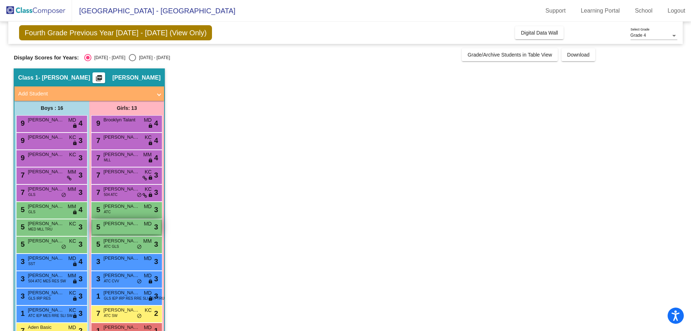
click at [113, 226] on span "[PERSON_NAME]" at bounding box center [121, 223] width 36 height 7
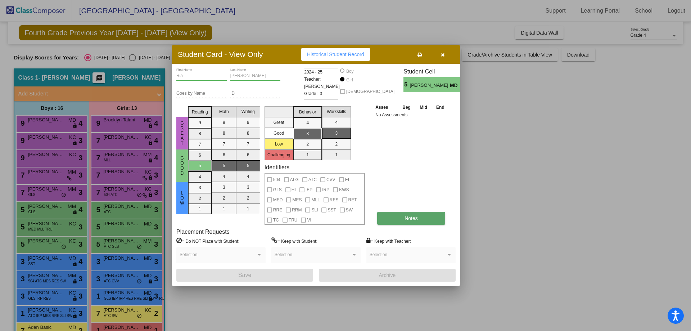
click at [413, 212] on button "Notes" at bounding box center [411, 218] width 68 height 13
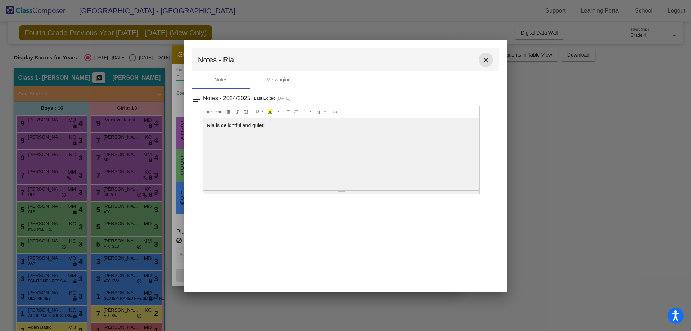
click at [486, 60] on mat-icon "close" at bounding box center [485, 60] width 9 height 9
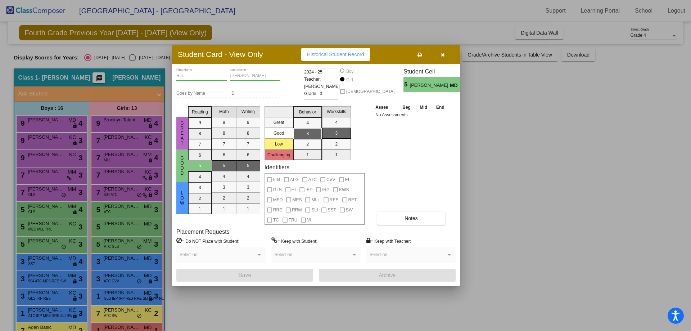
click at [115, 230] on div at bounding box center [345, 165] width 691 height 331
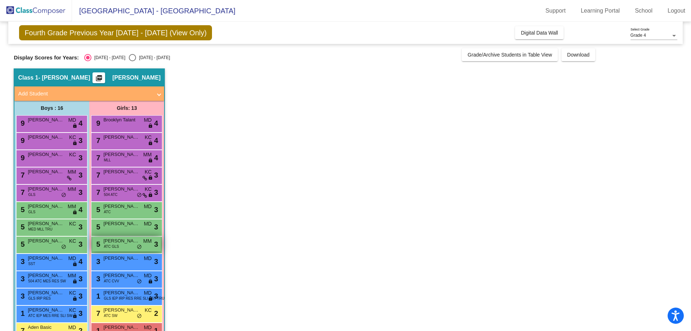
click at [119, 248] on div "5 [PERSON_NAME] ATC GLS MM lock do_not_disturb_alt 3" at bounding box center [126, 243] width 69 height 15
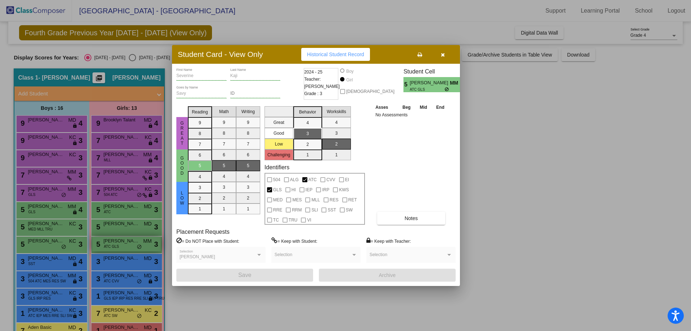
click at [120, 245] on div at bounding box center [345, 165] width 691 height 331
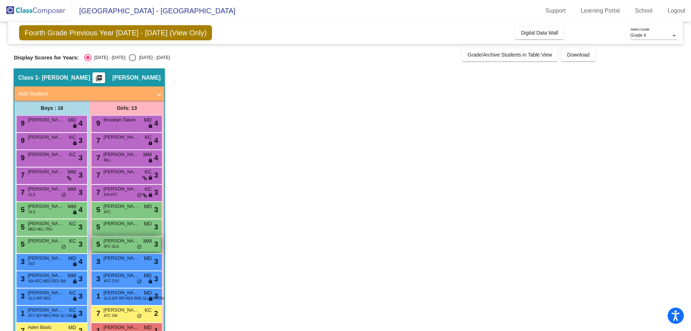
click at [146, 245] on span "MM" at bounding box center [147, 241] width 8 height 8
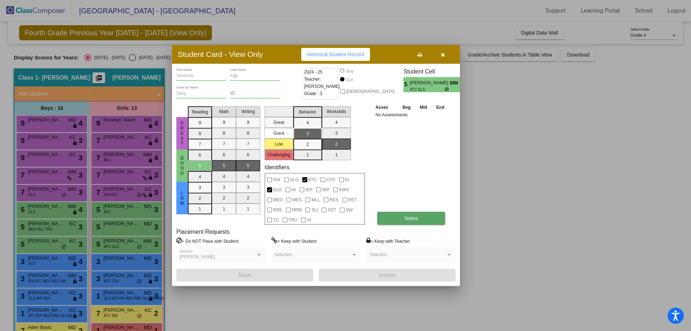
click at [399, 218] on button "Notes" at bounding box center [411, 218] width 68 height 13
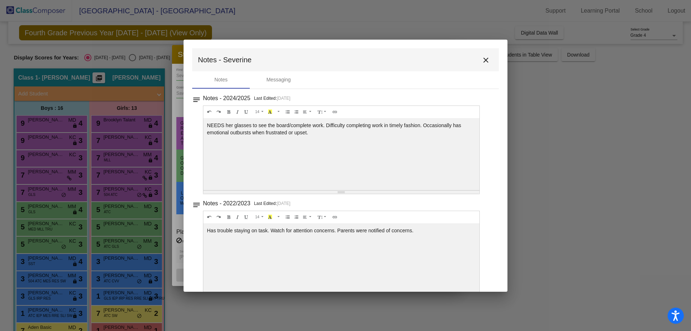
click at [482, 59] on mat-icon "close" at bounding box center [485, 60] width 9 height 9
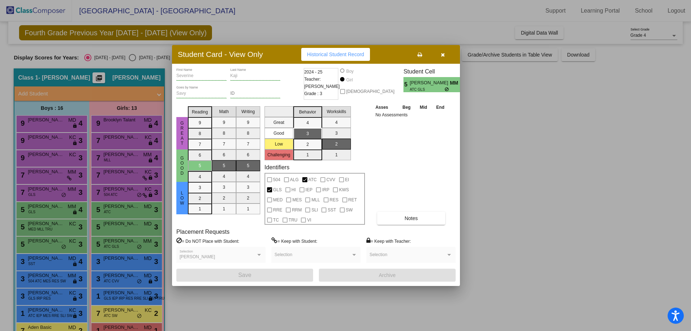
click at [105, 259] on div at bounding box center [345, 165] width 691 height 331
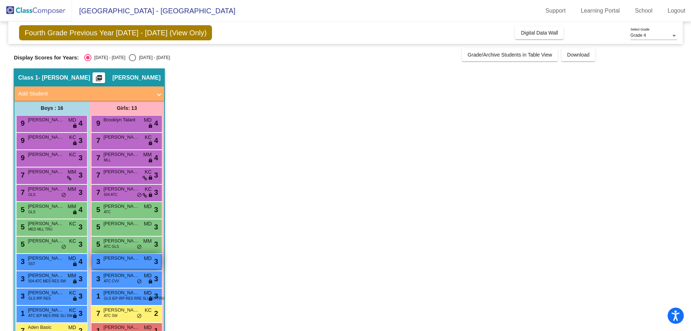
click at [134, 258] on span "[PERSON_NAME]" at bounding box center [121, 257] width 36 height 7
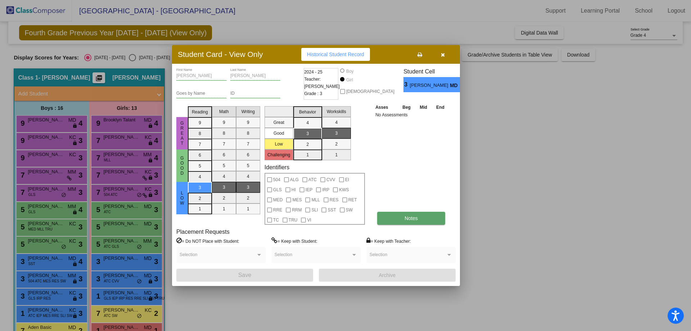
click at [408, 218] on span "Notes" at bounding box center [410, 218] width 13 height 6
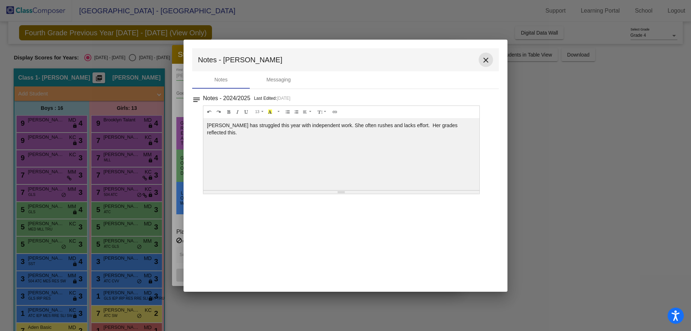
click at [485, 60] on mat-icon "close" at bounding box center [485, 60] width 9 height 9
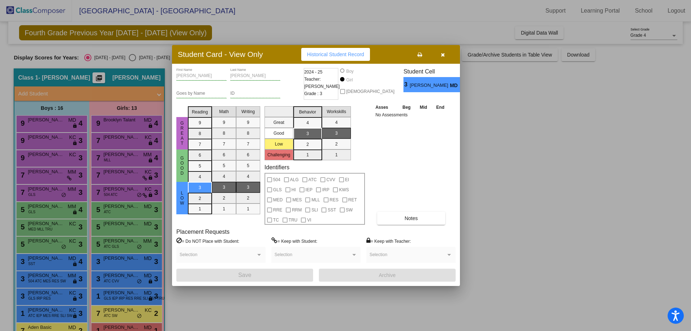
click at [122, 280] on div at bounding box center [345, 165] width 691 height 331
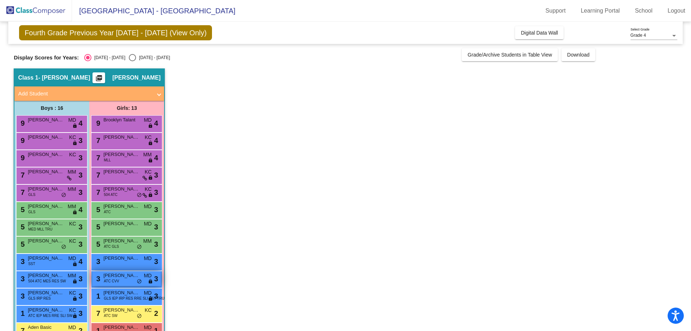
click at [119, 278] on span "[PERSON_NAME]" at bounding box center [121, 275] width 36 height 7
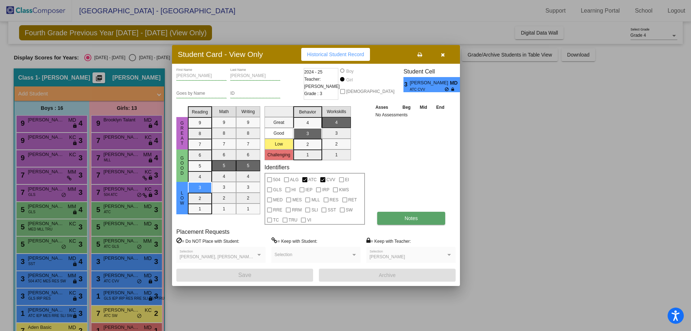
click at [396, 215] on button "Notes" at bounding box center [411, 218] width 68 height 13
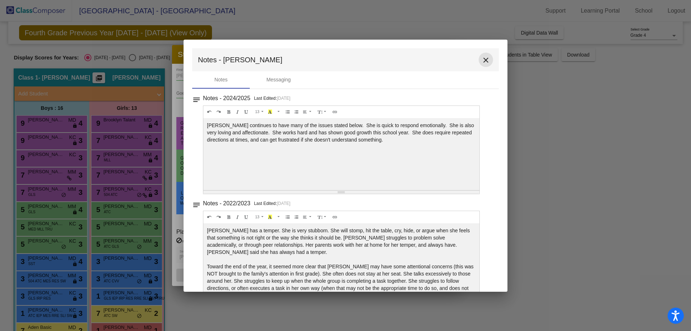
click at [483, 58] on mat-icon "close" at bounding box center [485, 60] width 9 height 9
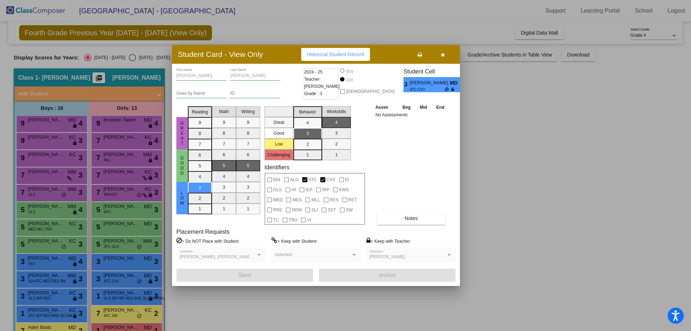
click at [116, 296] on div at bounding box center [345, 165] width 691 height 331
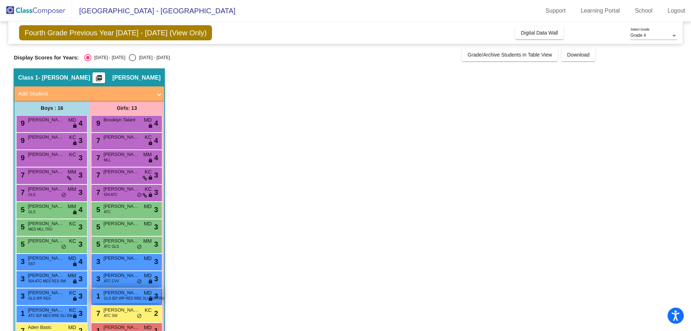
click at [121, 296] on span "GLS IEP IRP RES RRE SLI SST TRU" at bounding box center [134, 297] width 60 height 5
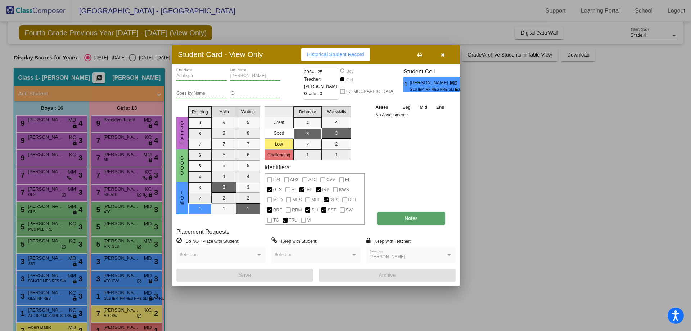
click at [416, 215] on span "Notes" at bounding box center [410, 218] width 13 height 6
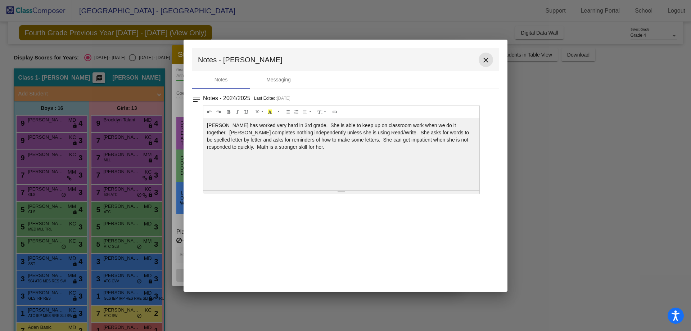
click at [485, 57] on mat-icon "close" at bounding box center [485, 60] width 9 height 9
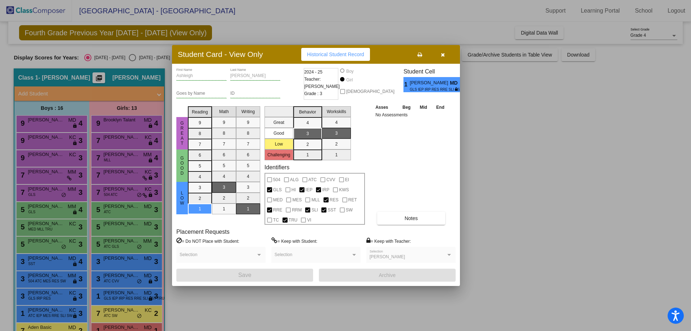
click at [115, 312] on div at bounding box center [345, 165] width 691 height 331
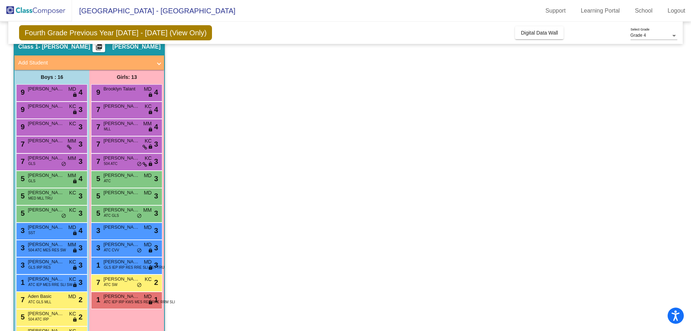
scroll to position [72, 0]
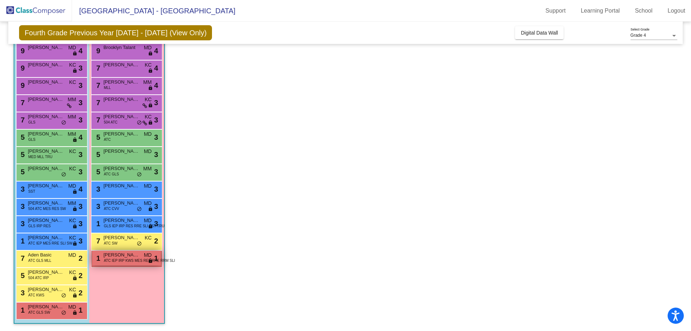
click at [125, 259] on span "ATC IEP IRP KWS MES RES RRE RRM SLI" at bounding box center [139, 260] width 71 height 5
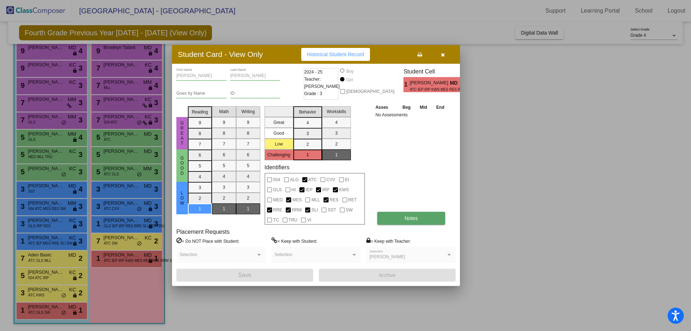
click at [412, 216] on span "Notes" at bounding box center [410, 218] width 13 height 6
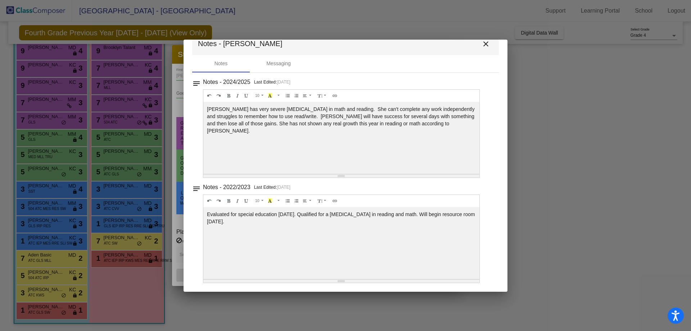
scroll to position [0, 0]
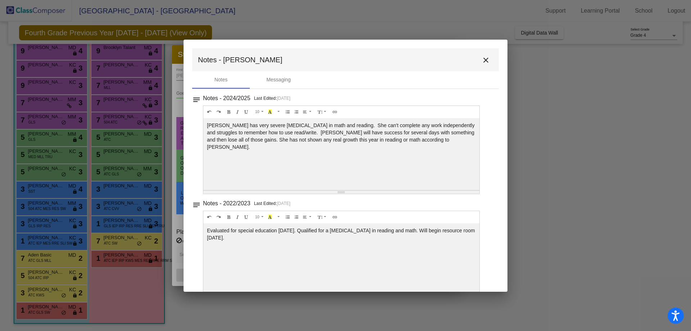
click at [481, 58] on mat-icon "close" at bounding box center [485, 60] width 9 height 9
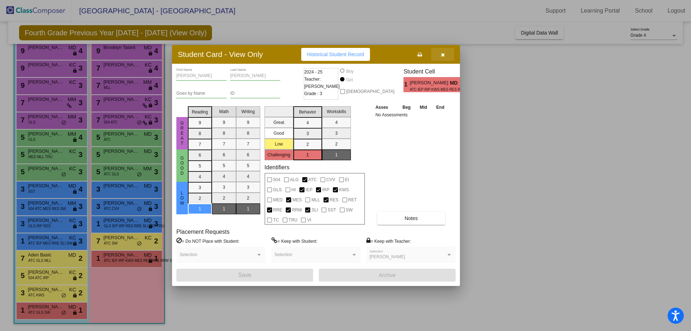
click at [441, 52] on icon "button" at bounding box center [443, 54] width 4 height 5
